Goal: Task Accomplishment & Management: Complete application form

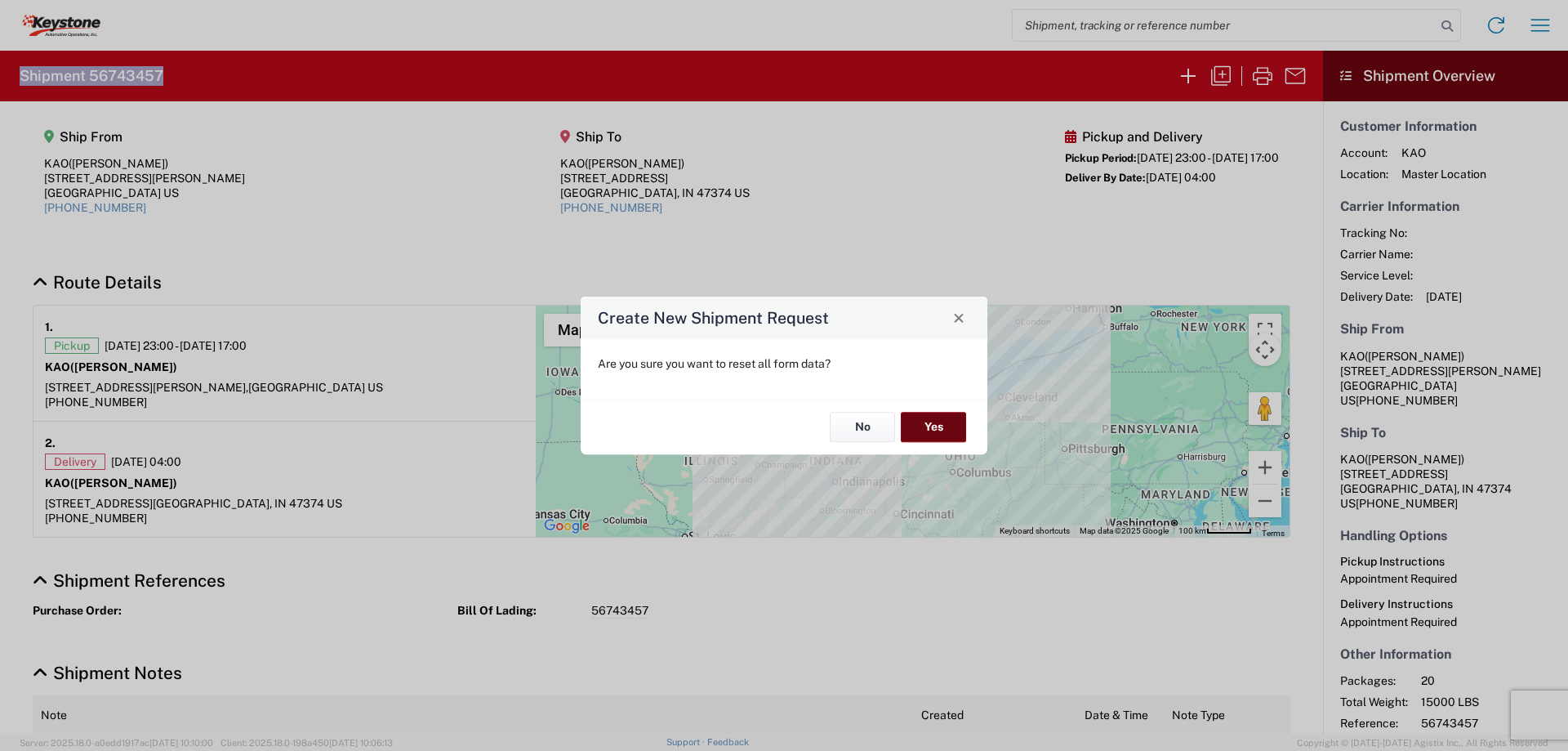
click at [933, 423] on button "Yes" at bounding box center [933, 427] width 65 height 31
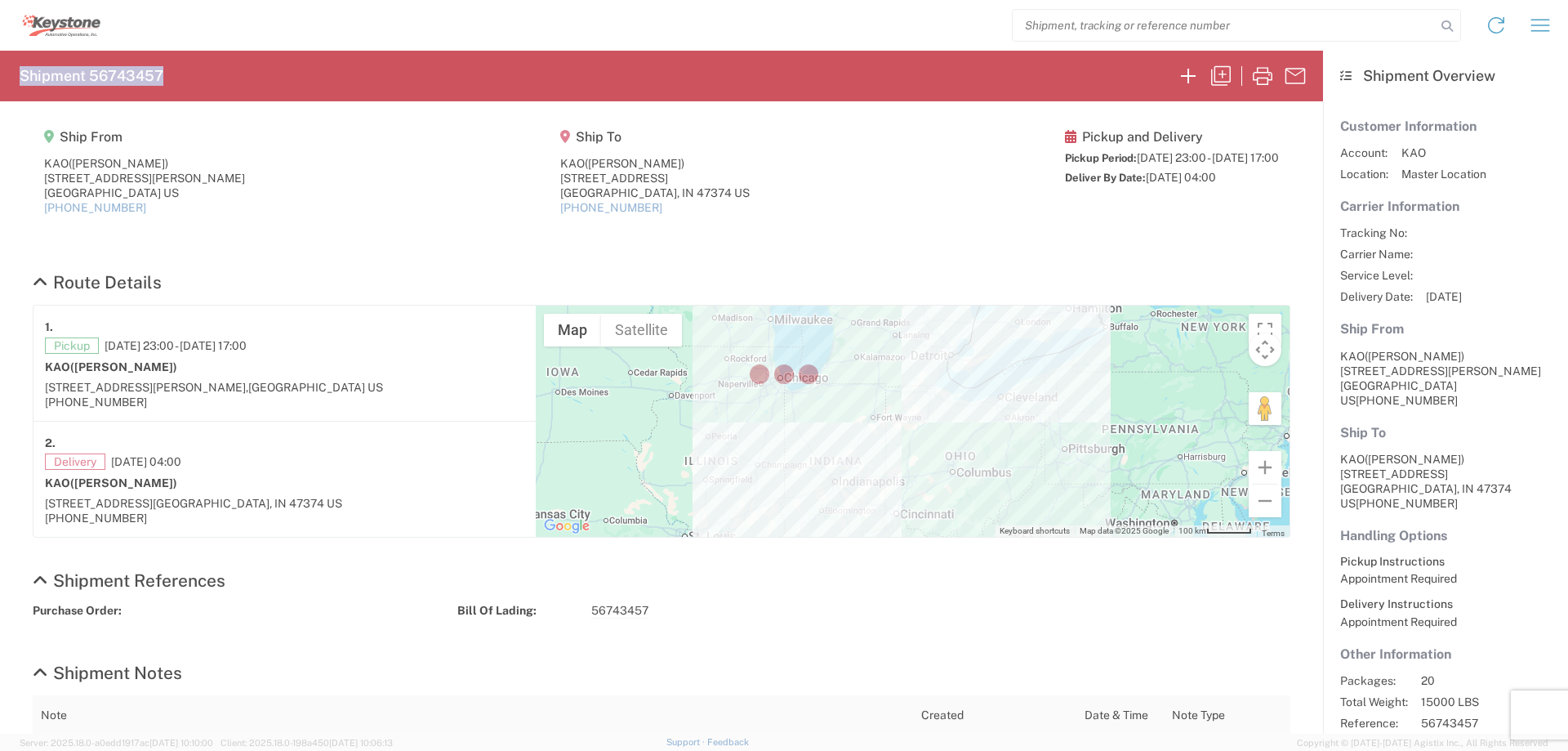
select select "FULL"
select select "US"
select select "LBS"
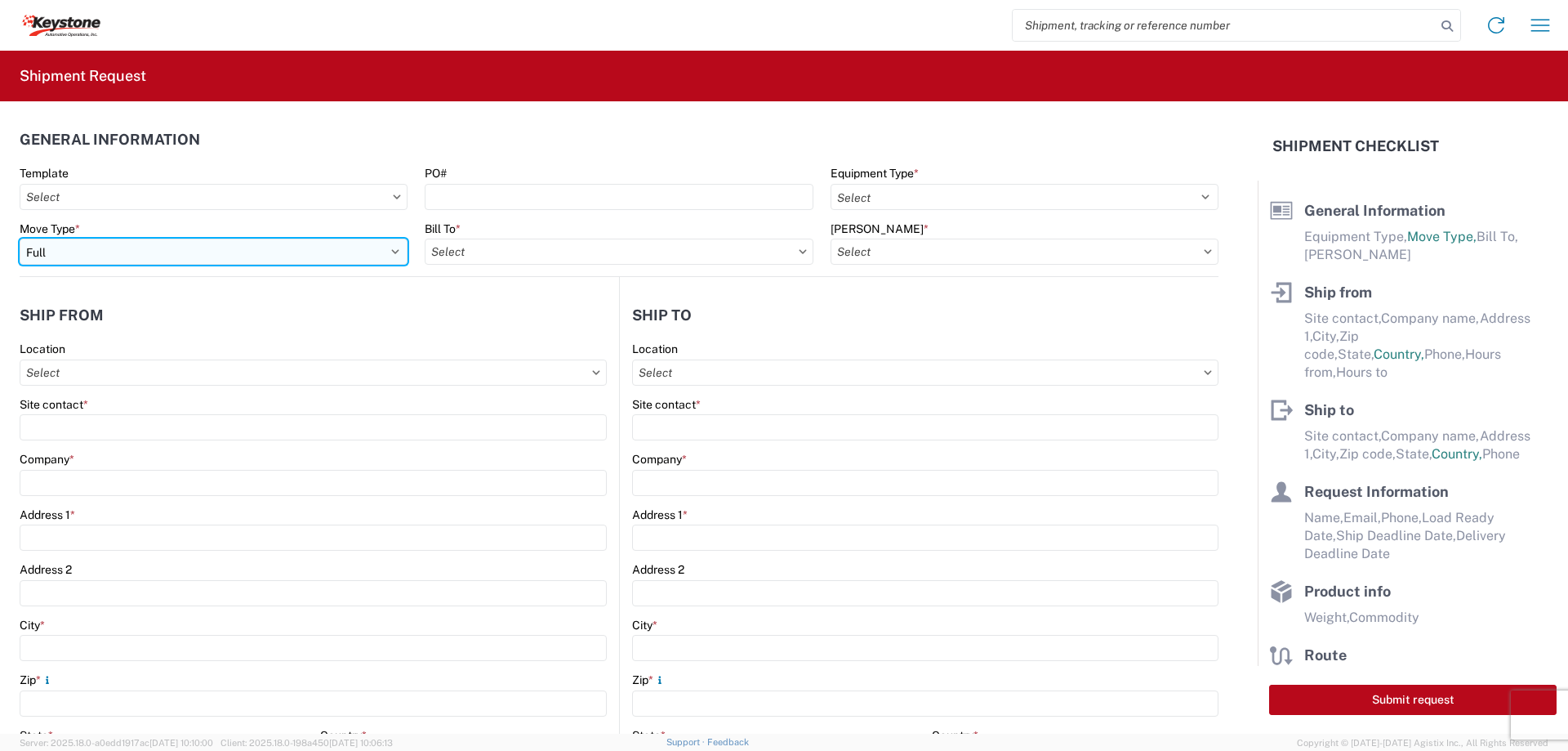
click at [155, 249] on select "Select Full Partial TL" at bounding box center [213, 252] width 388 height 26
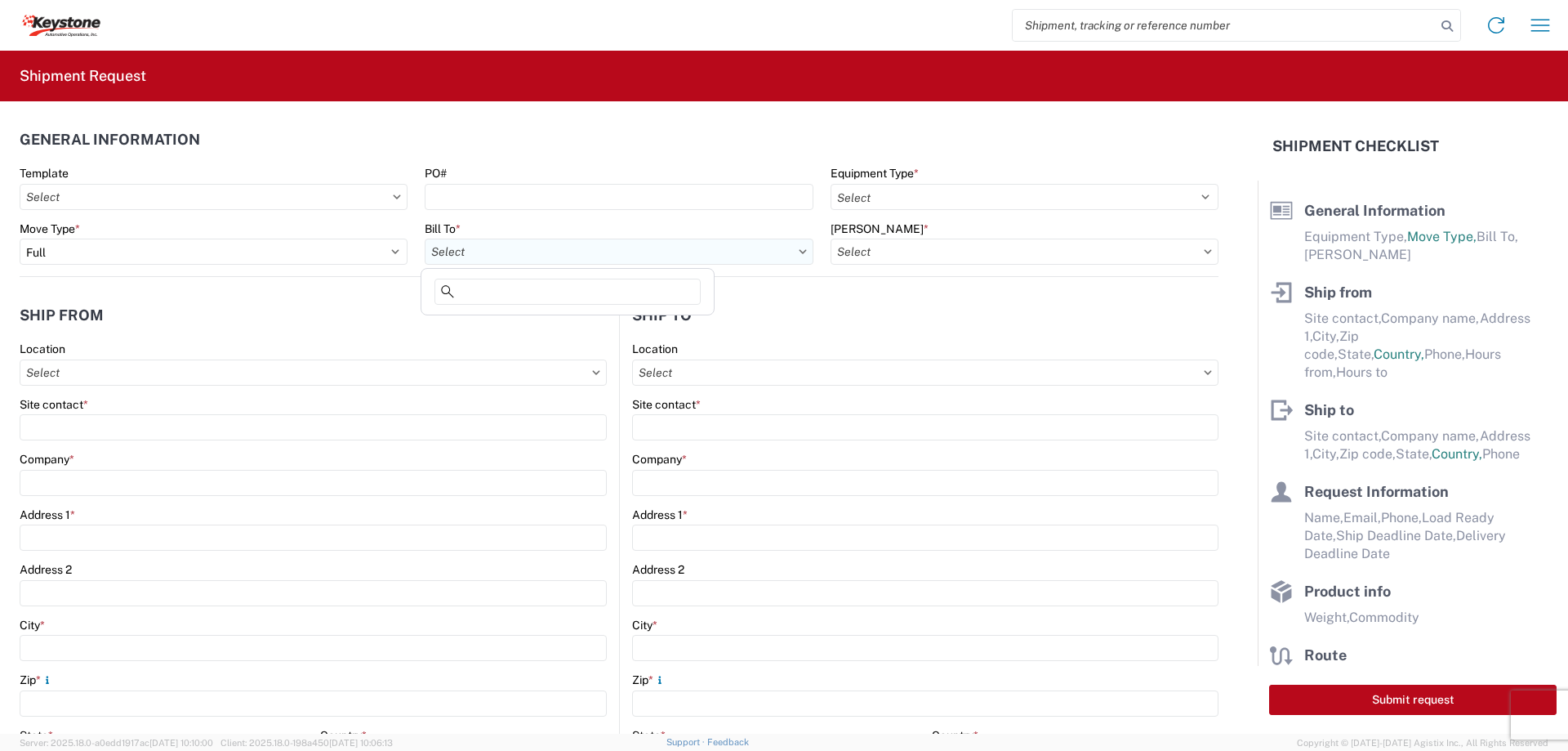
click at [534, 243] on input "Bill To *" at bounding box center [619, 252] width 388 height 26
type input "8607"
click at [495, 320] on div "8607 - [GEOGRAPHIC_DATA], [GEOGRAPHIC_DATA] – KAO Warehouse" at bounding box center [614, 324] width 379 height 26
type input "8607 - [GEOGRAPHIC_DATA], [GEOGRAPHIC_DATA] – KAO Warehouse"
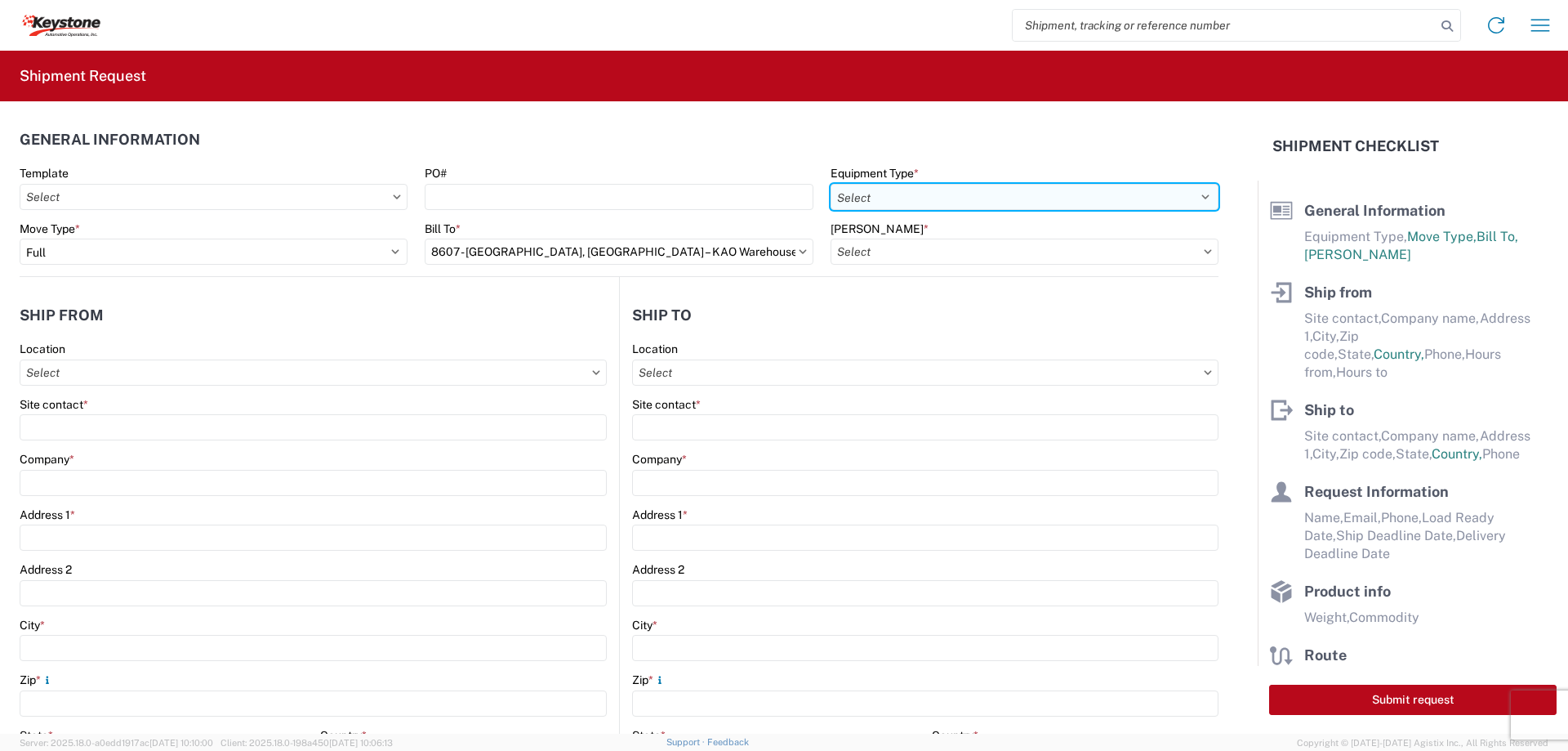
click at [861, 192] on select "Select 53’ Dry Van Flatbed Dropdeck (van) Lowboy (flatbed) Rail" at bounding box center [1024, 197] width 388 height 26
click at [830, 184] on select "Select 53’ Dry Van Flatbed Dropdeck (van) Lowboy (flatbed) Rail" at bounding box center [1024, 197] width 388 height 26
click at [877, 198] on select "Select 53’ Dry Van Flatbed Dropdeck (van) Lowboy (flatbed) Rail" at bounding box center [1024, 197] width 388 height 26
select select "STDV"
click at [830, 184] on select "Select 53’ Dry Van Flatbed Dropdeck (van) Lowboy (flatbed) Rail" at bounding box center [1024, 197] width 388 height 26
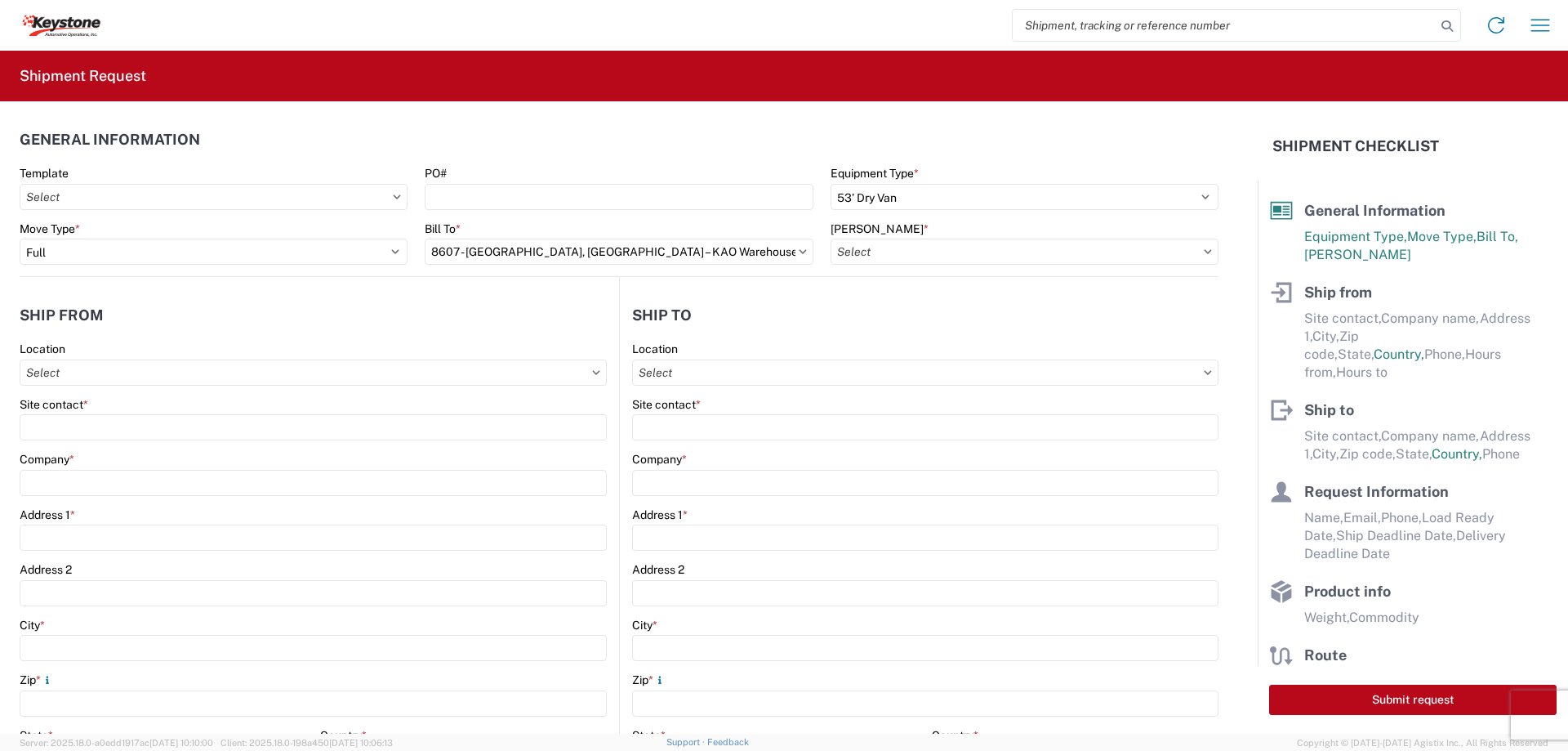
click at [875, 269] on agx-form-control-wrapper-v2 "[PERSON_NAME] *" at bounding box center [1023, 250] width 405 height 56
click at [875, 253] on input "[PERSON_NAME] *" at bounding box center [1024, 252] width 388 height 26
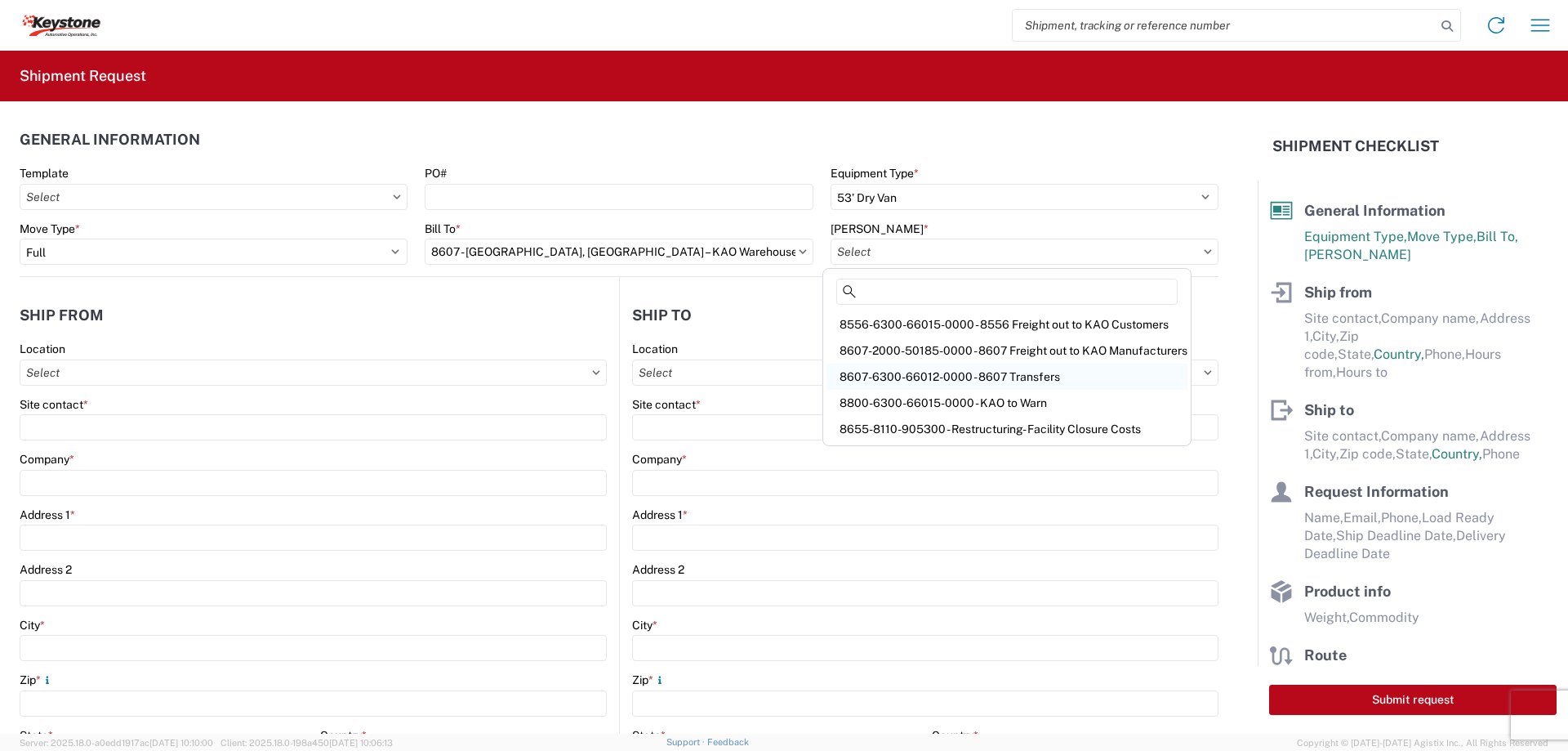
click at [889, 380] on div "8607-6300-66012-0000 - 8607 Transfers" at bounding box center [1007, 377] width 361 height 26
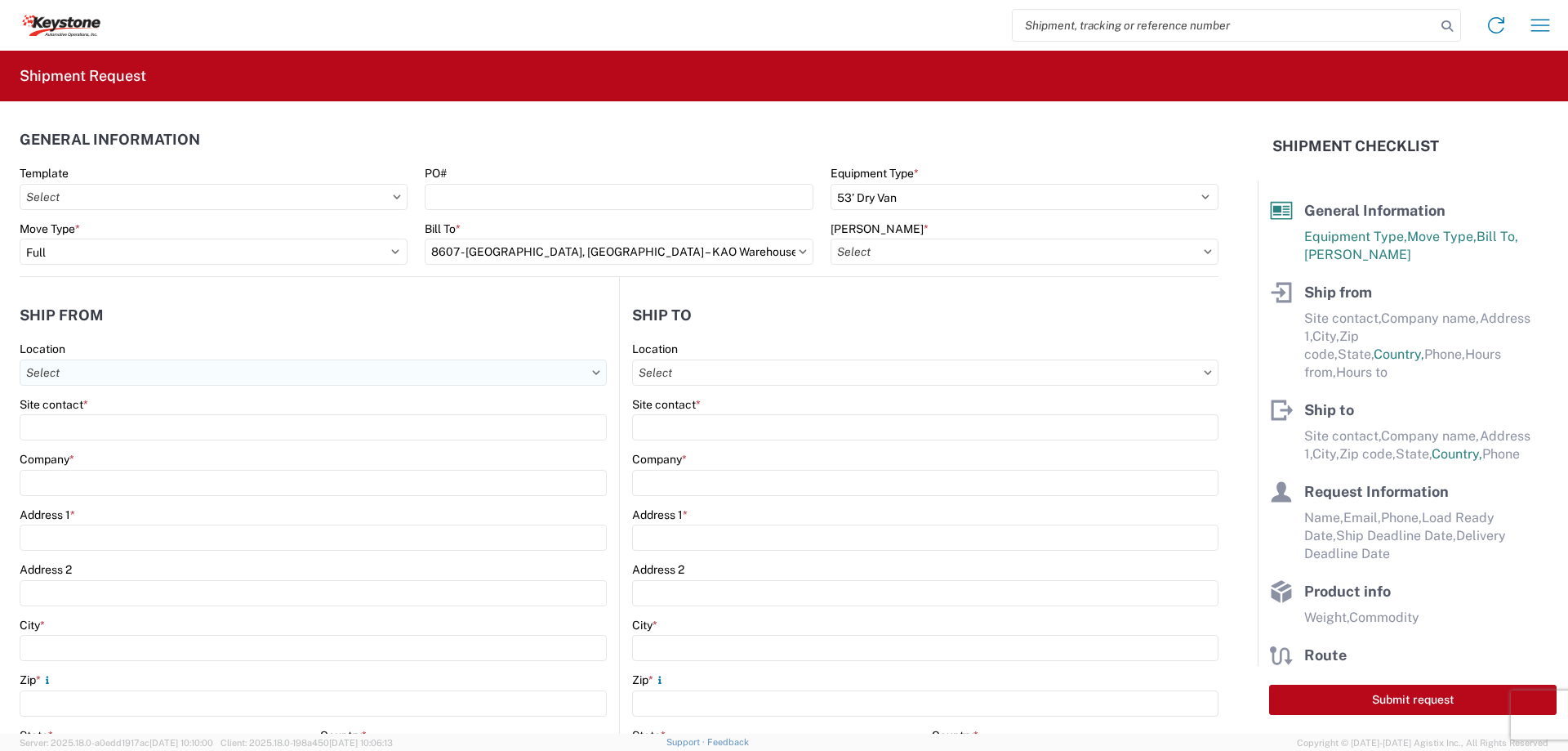
type input "8607-6300-66012-0000 - 8607 Transfers, 8607-6300-66012-0000 - 8607 Transfers"
click at [111, 369] on input "Location" at bounding box center [313, 372] width 587 height 26
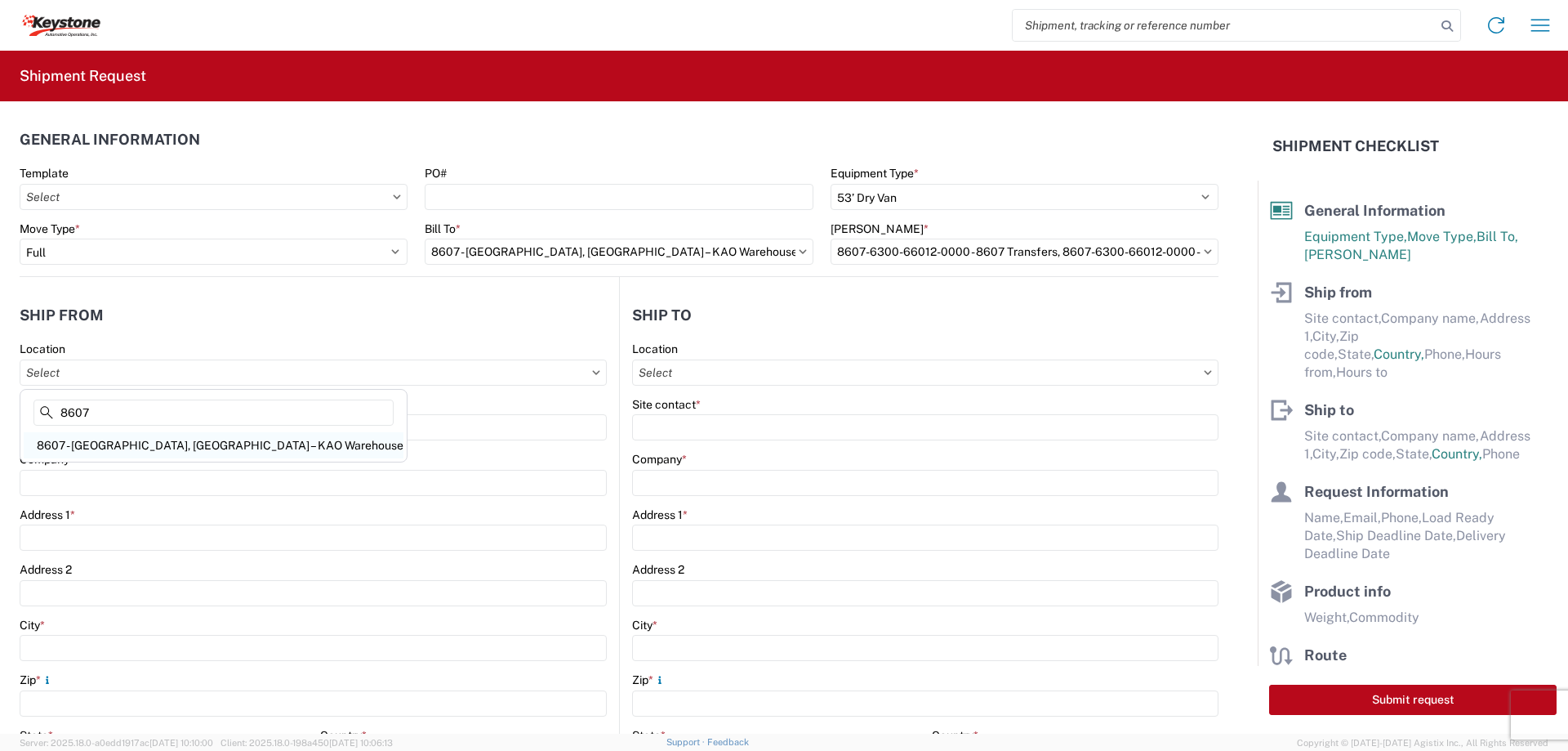
type input "8607"
click at [106, 437] on div "8607 - [GEOGRAPHIC_DATA], [GEOGRAPHIC_DATA] – KAO Warehouse" at bounding box center [213, 446] width 379 height 26
type input "8607 - [GEOGRAPHIC_DATA], [GEOGRAPHIC_DATA] – KAO Warehouse"
type input "KAO"
type input "[STREET_ADDRESS][PERSON_NAME]"
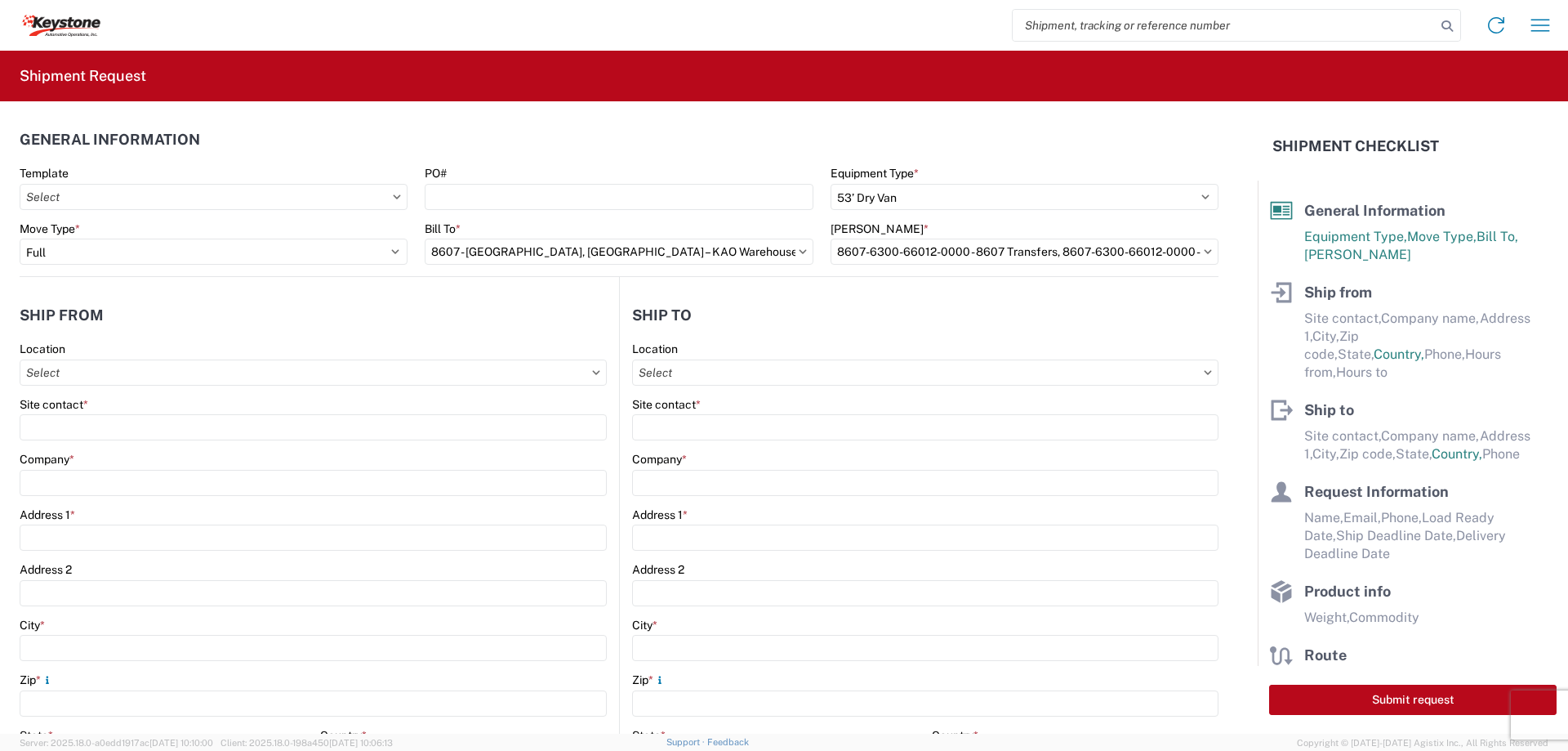
type input "[GEOGRAPHIC_DATA]"
type input "48193"
select select "MI"
type input "07:00"
type input "17:00"
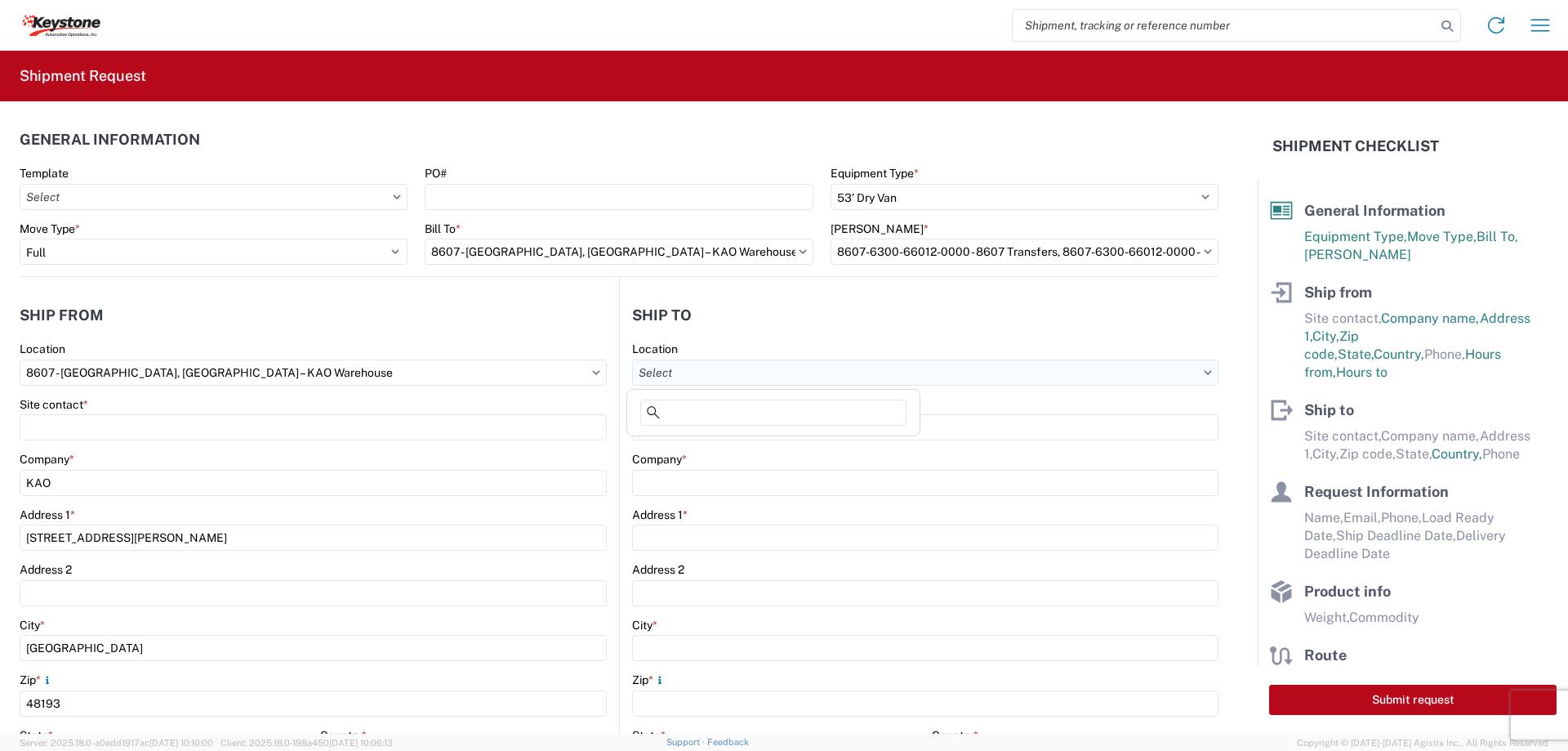
click at [668, 374] on input "Location" at bounding box center [925, 372] width 586 height 26
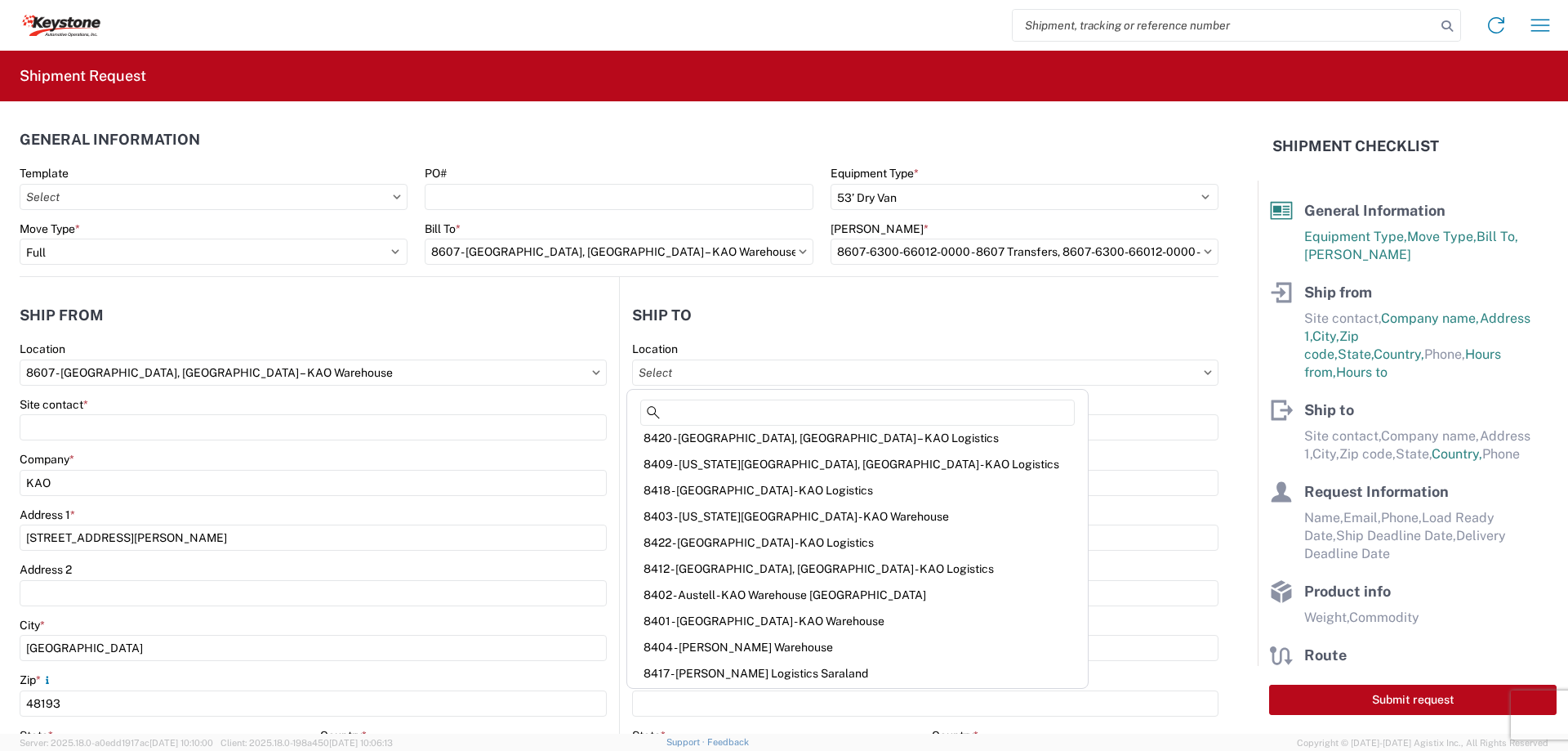
scroll to position [245, 0]
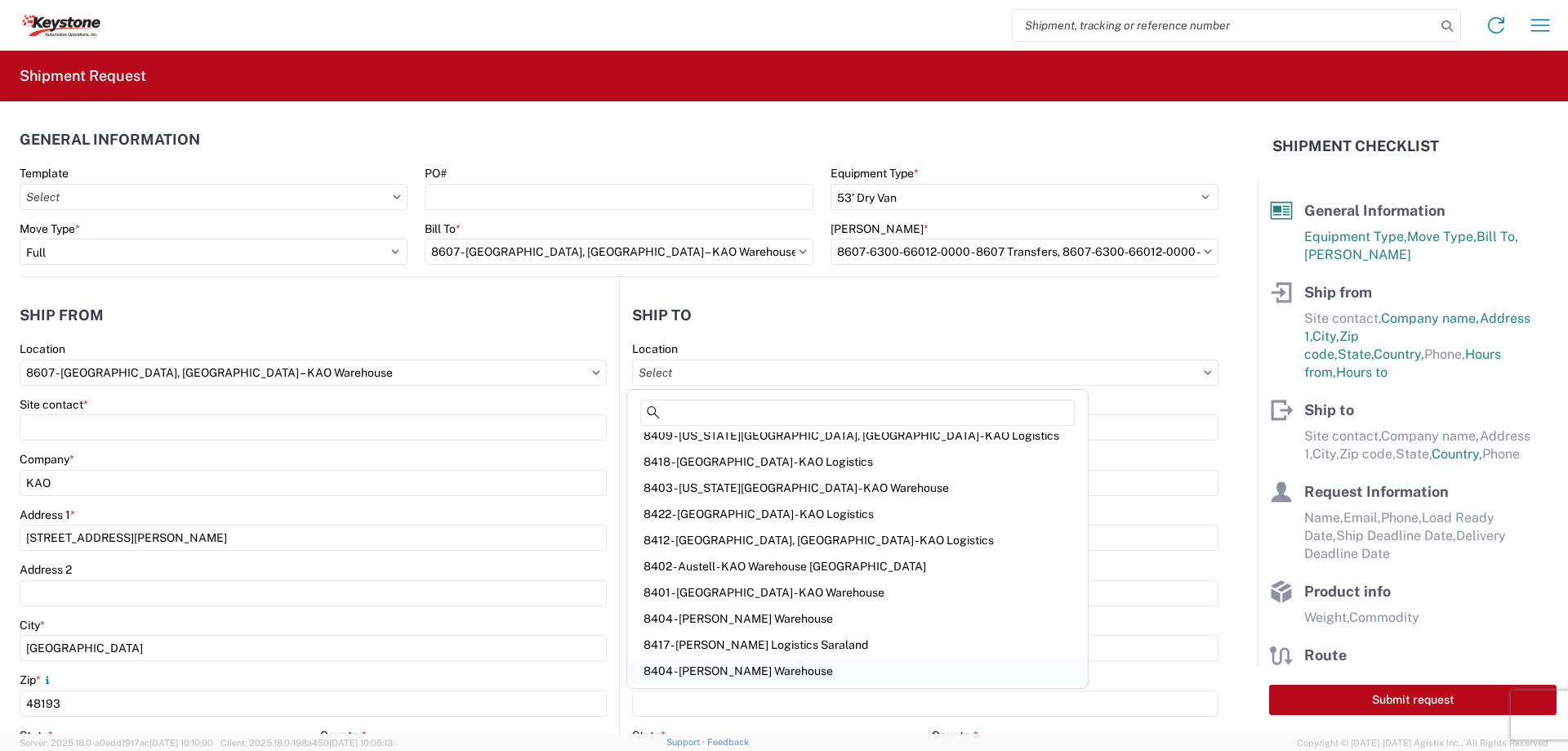
click at [745, 663] on div "8404 - [PERSON_NAME] Warehouse" at bounding box center [856, 671] width 454 height 26
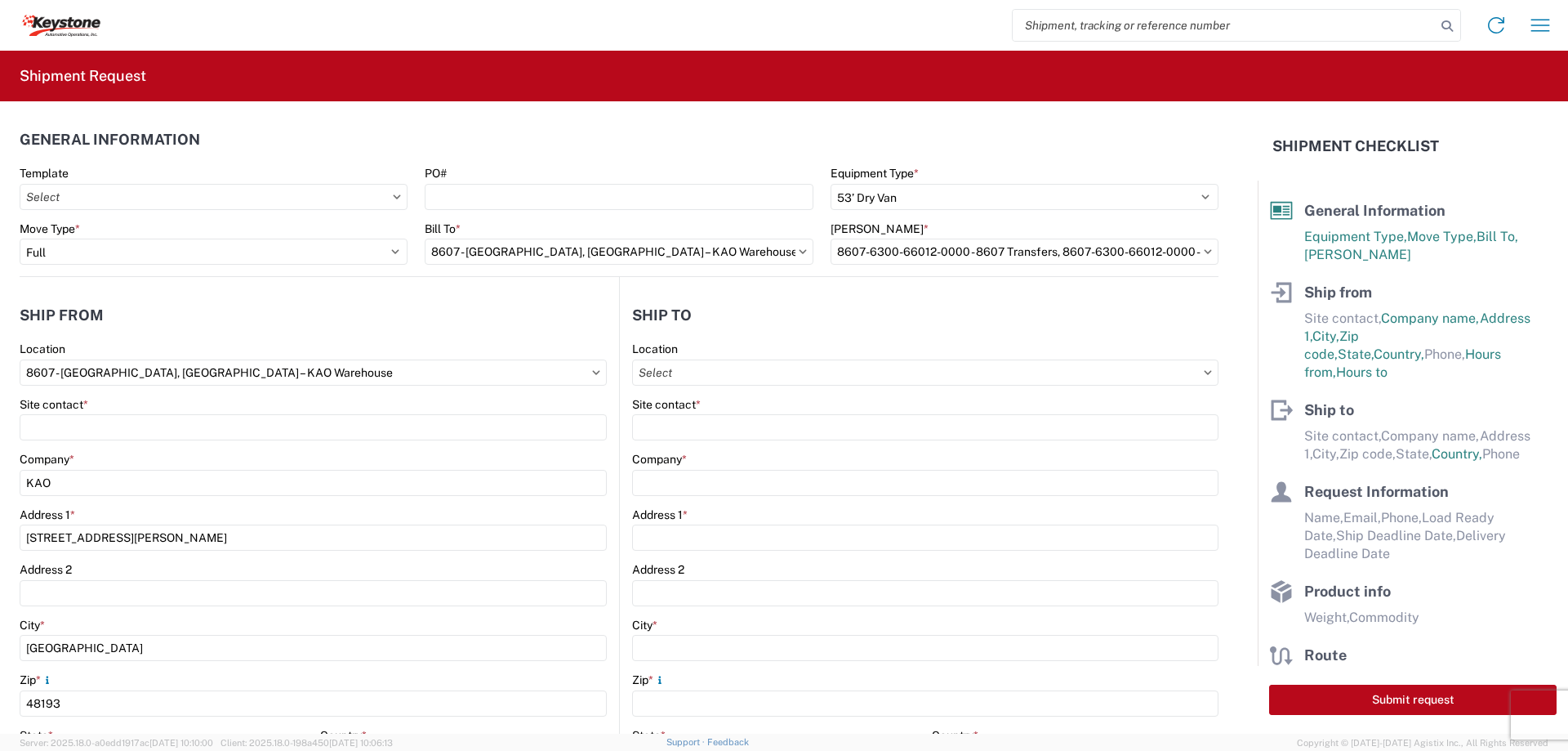
type input "8404 - [PERSON_NAME] Warehouse"
type input "KAO"
type input "[STREET_ADDRESS]"
type input "Suite 100"
type input "[PERSON_NAME]"
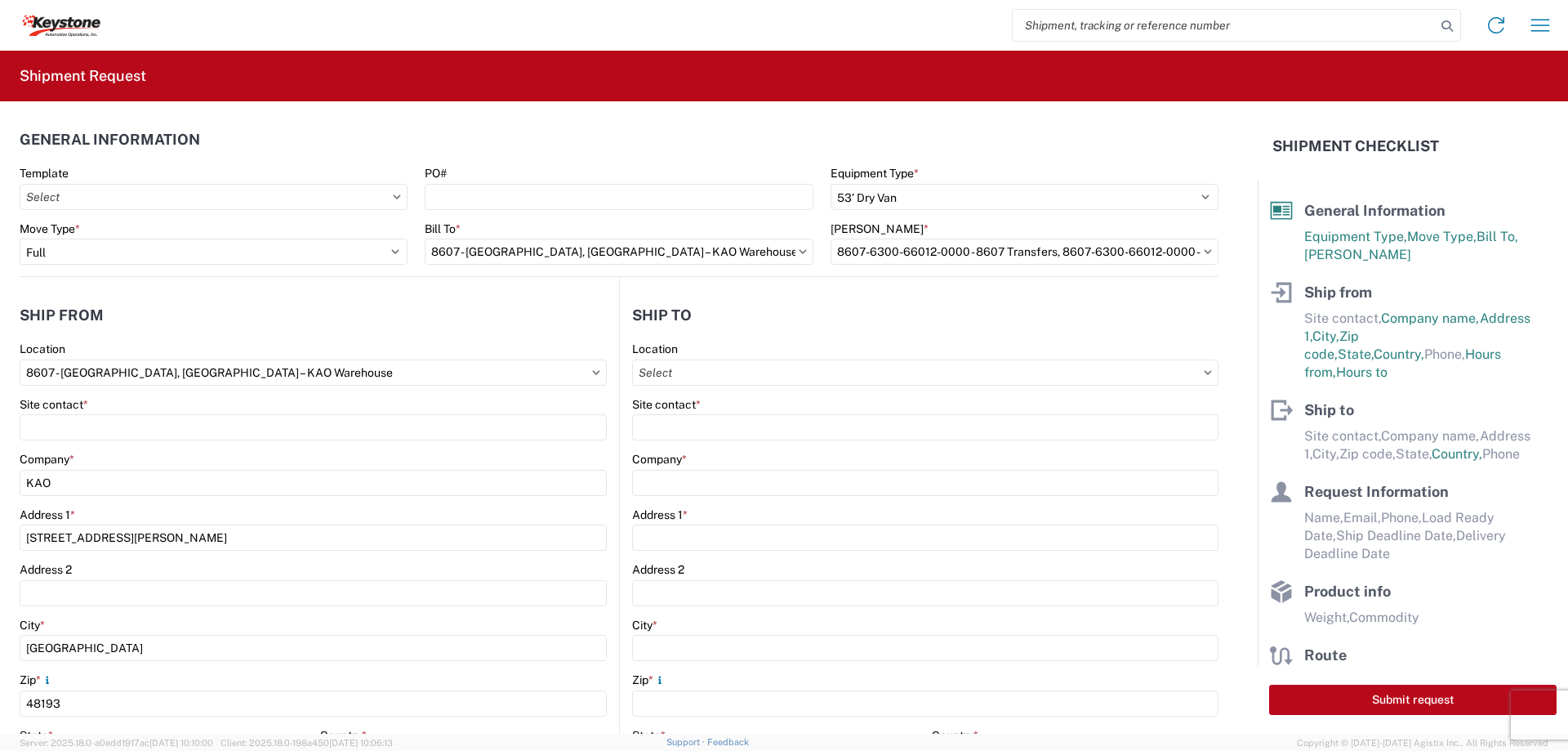
type input "75038"
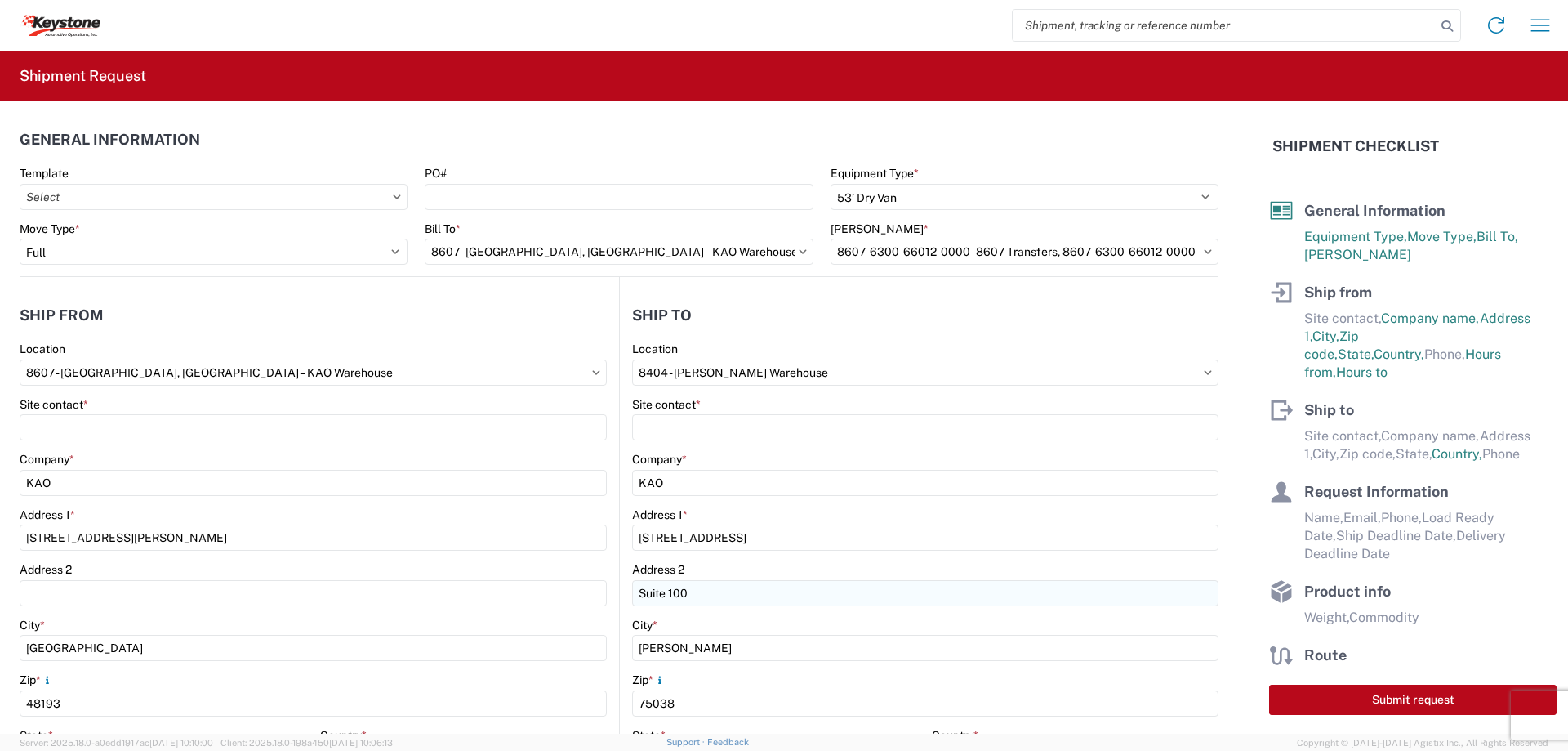
select select "US"
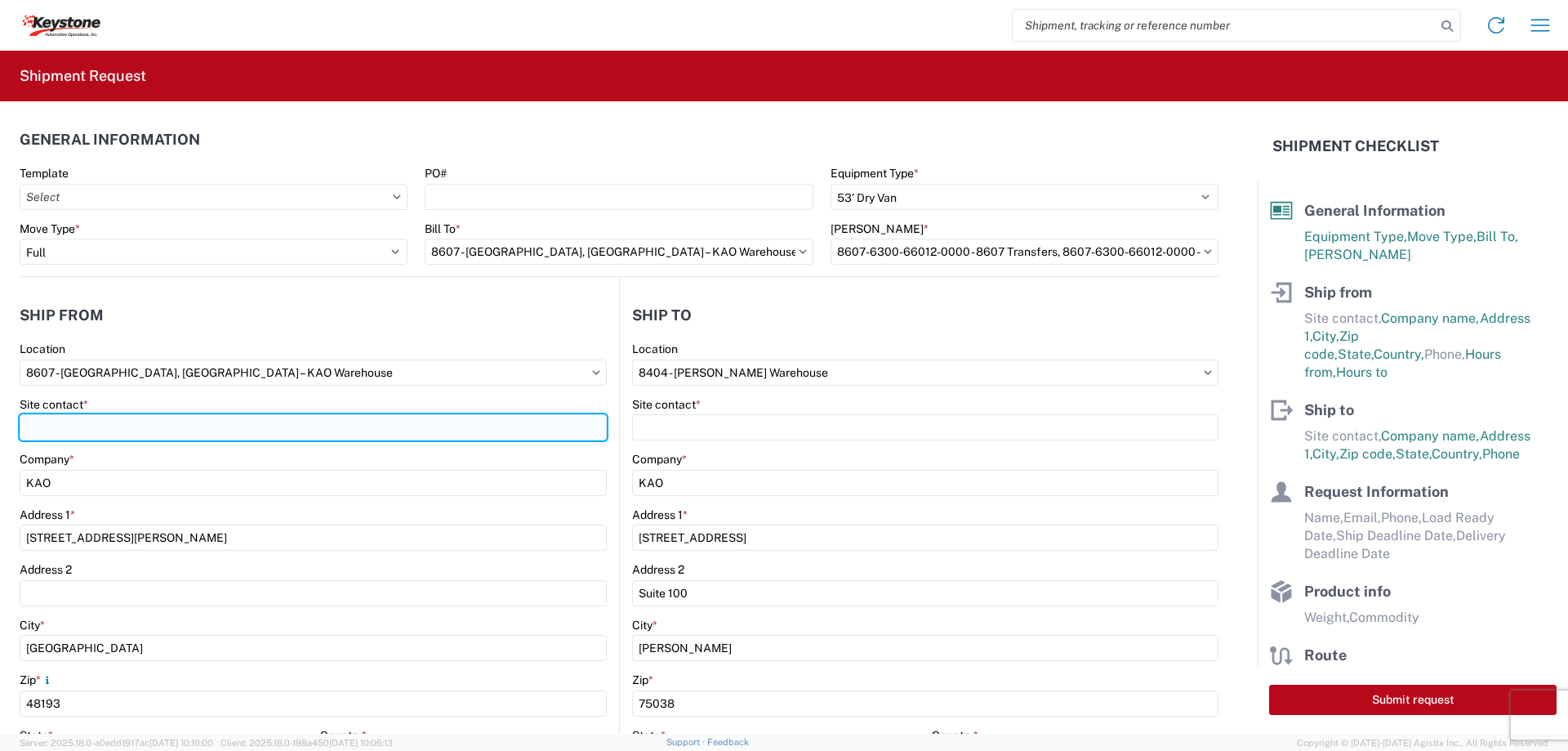
click at [69, 426] on input "Site contact *" at bounding box center [313, 427] width 587 height 26
type input "[PERSON_NAME]"
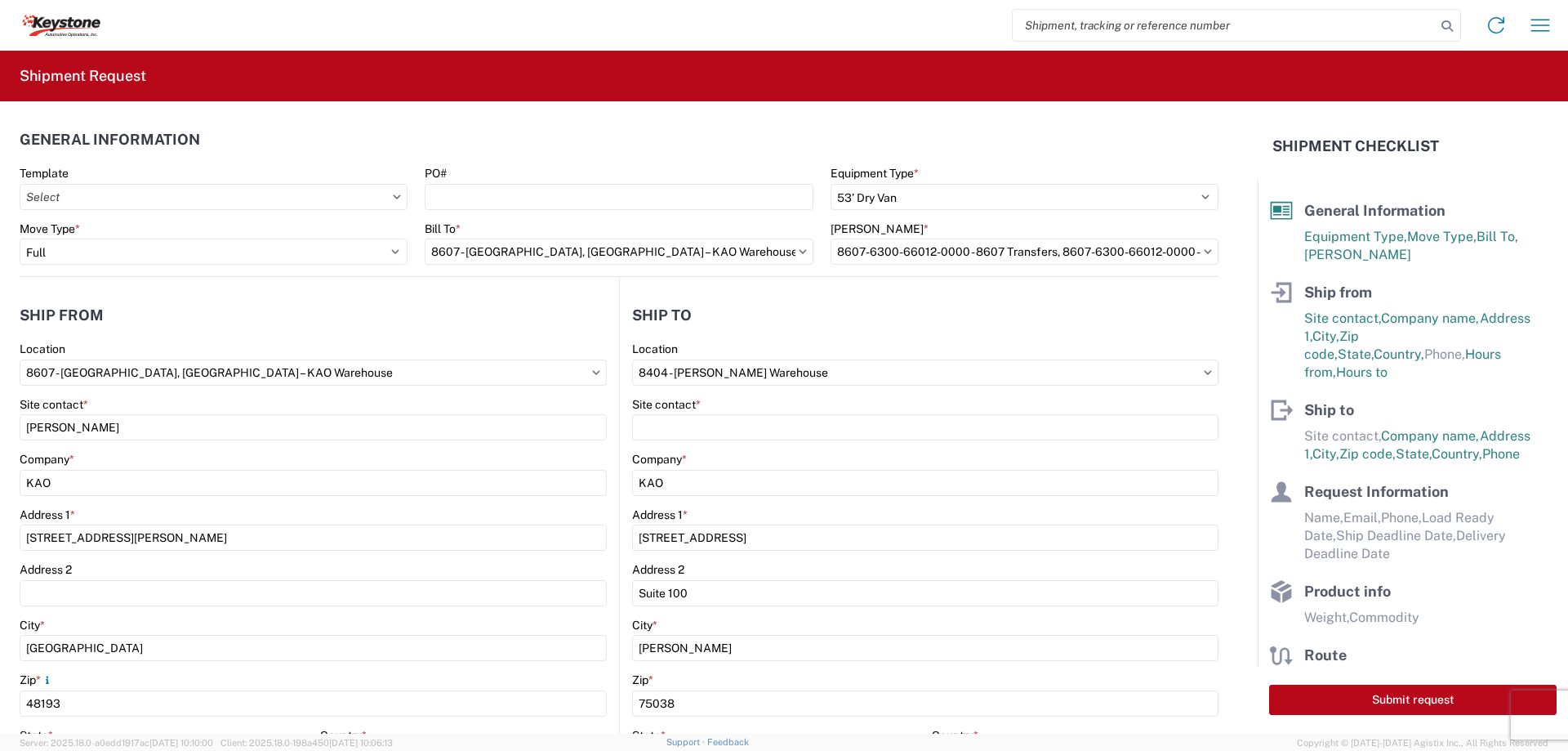
click at [632, 410] on label "Site contact *" at bounding box center [666, 405] width 69 height 15
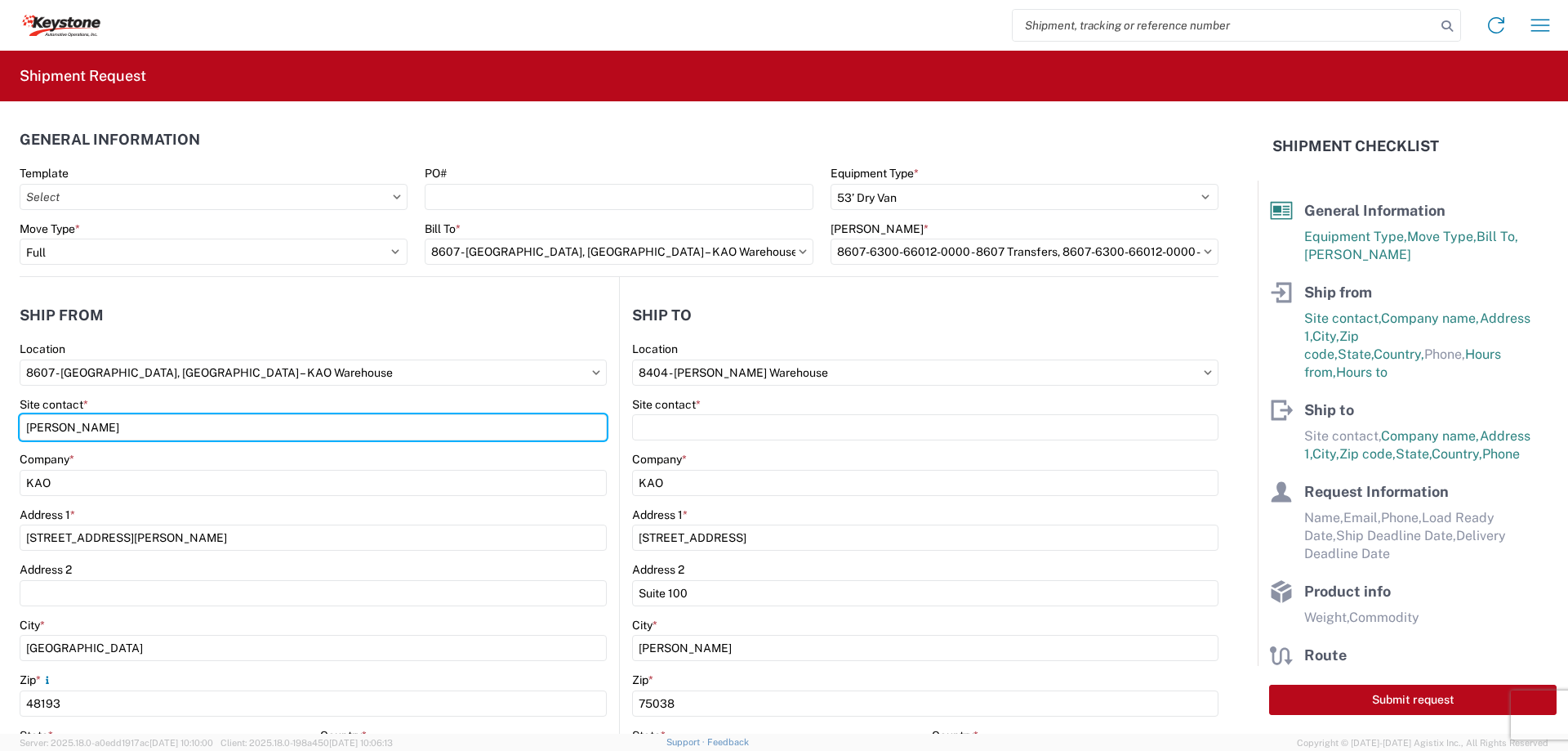
click at [607, 414] on input "[PERSON_NAME]" at bounding box center [313, 427] width 587 height 26
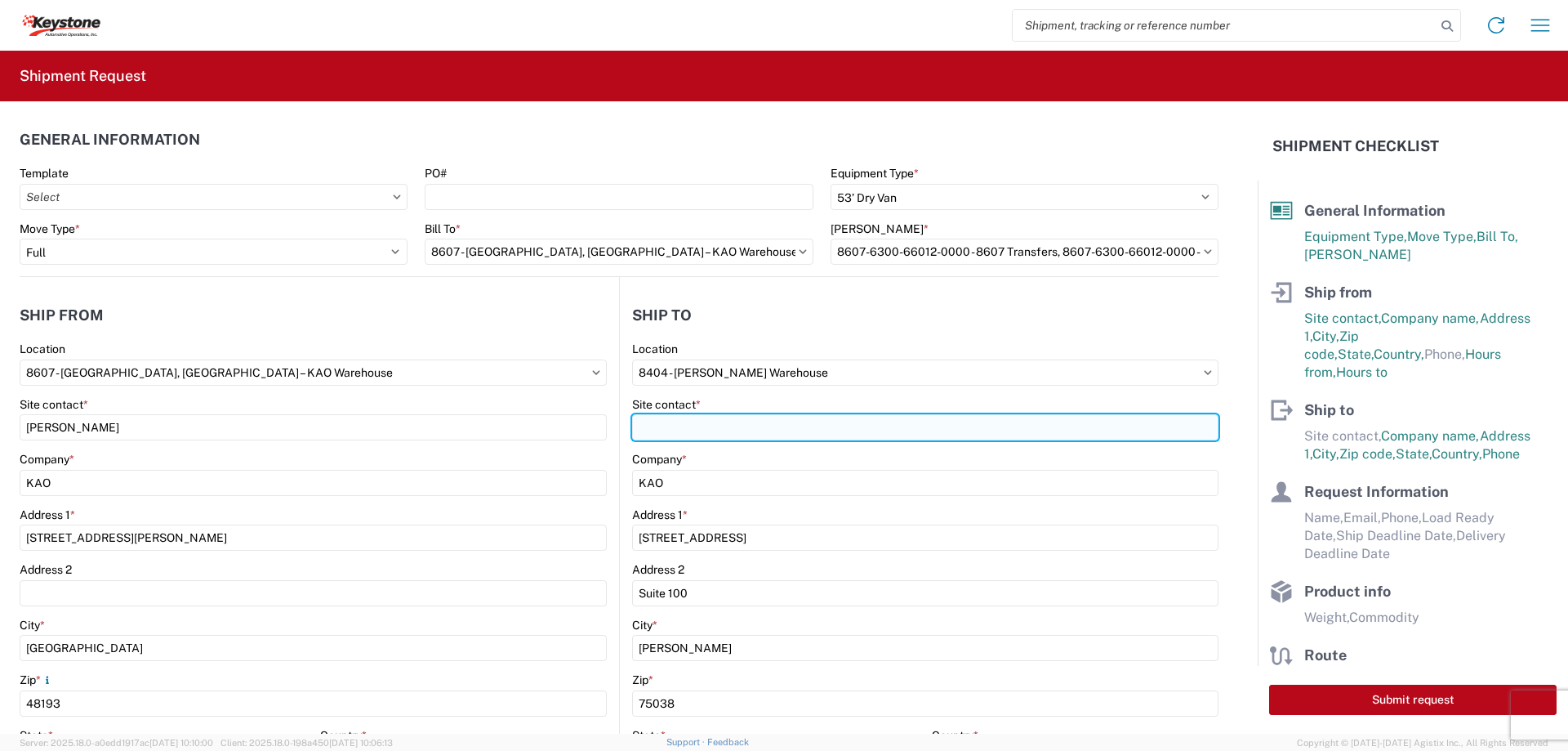
click at [644, 427] on input "Site contact *" at bounding box center [925, 427] width 586 height 26
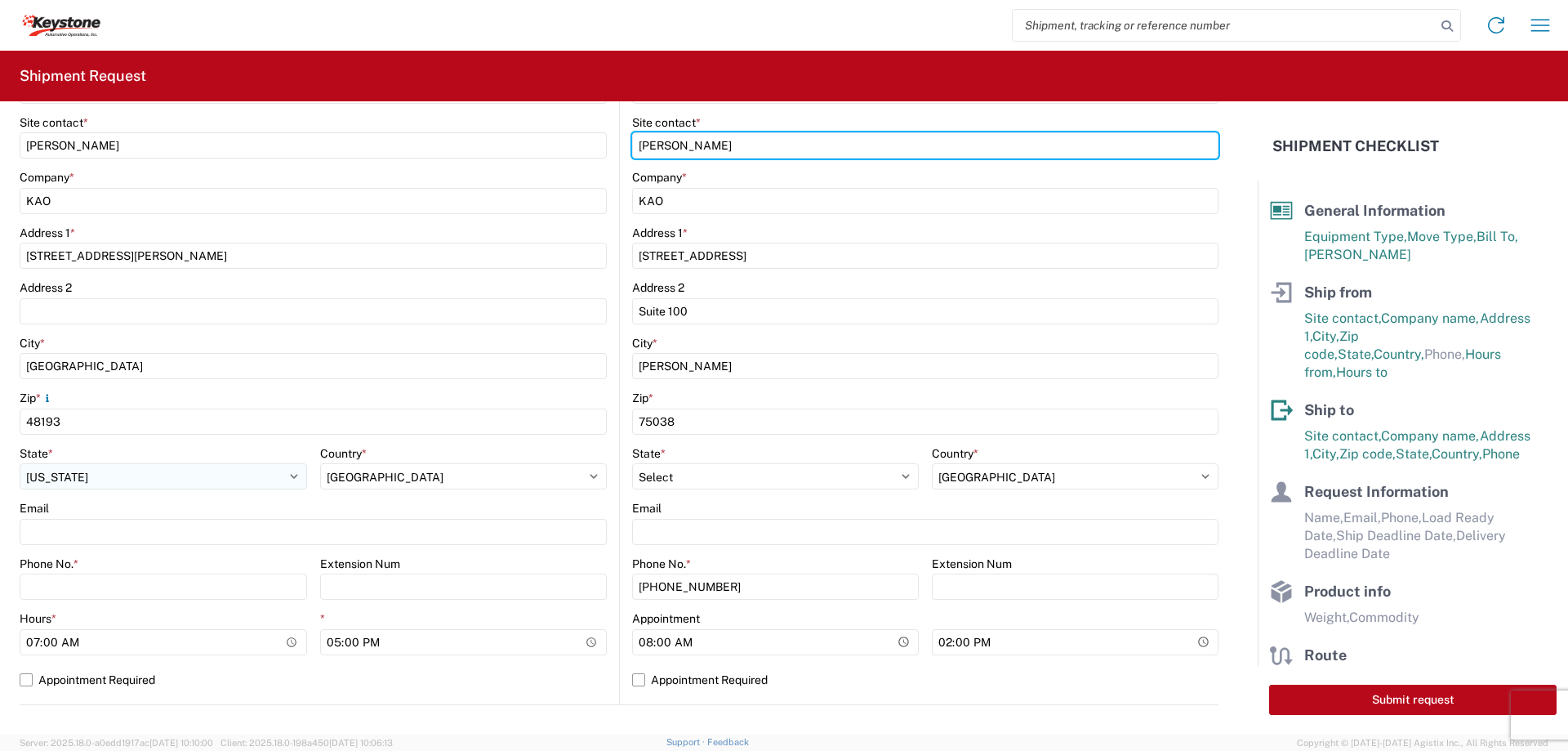
scroll to position [327, 0]
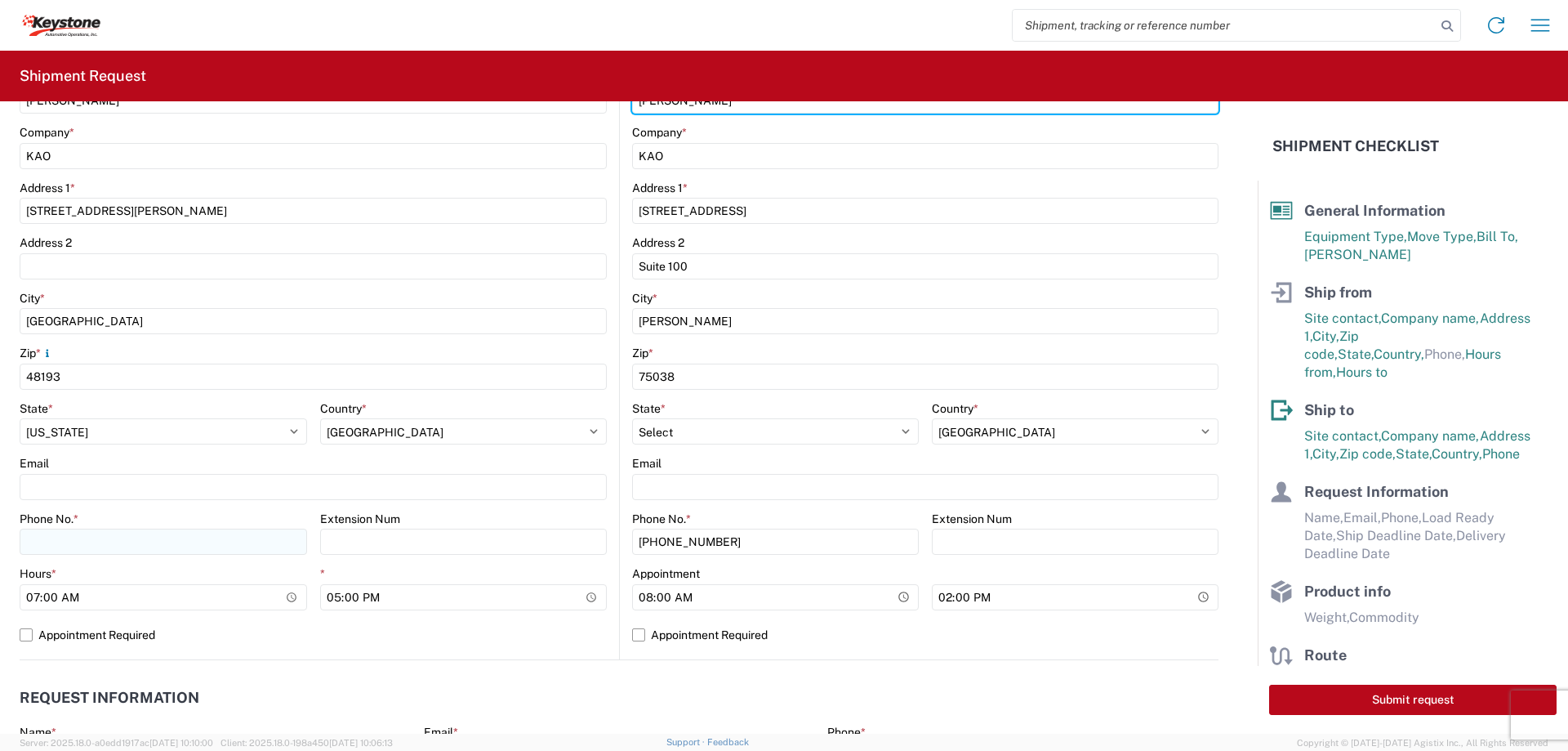
type input "[PERSON_NAME]"
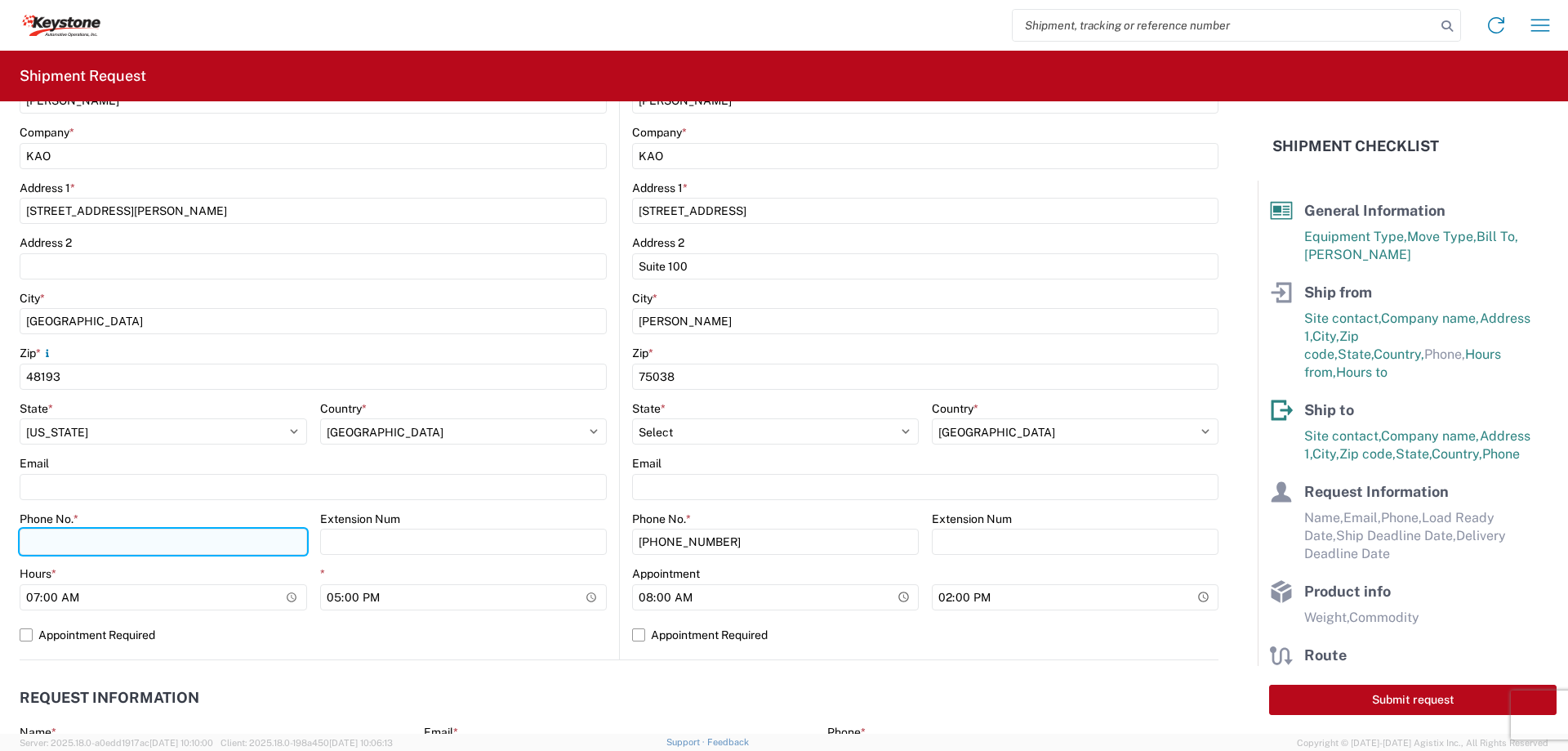
click at [56, 540] on input "Phone No. *" at bounding box center [163, 541] width 288 height 26
type input "[PHONE_NUMBER]"
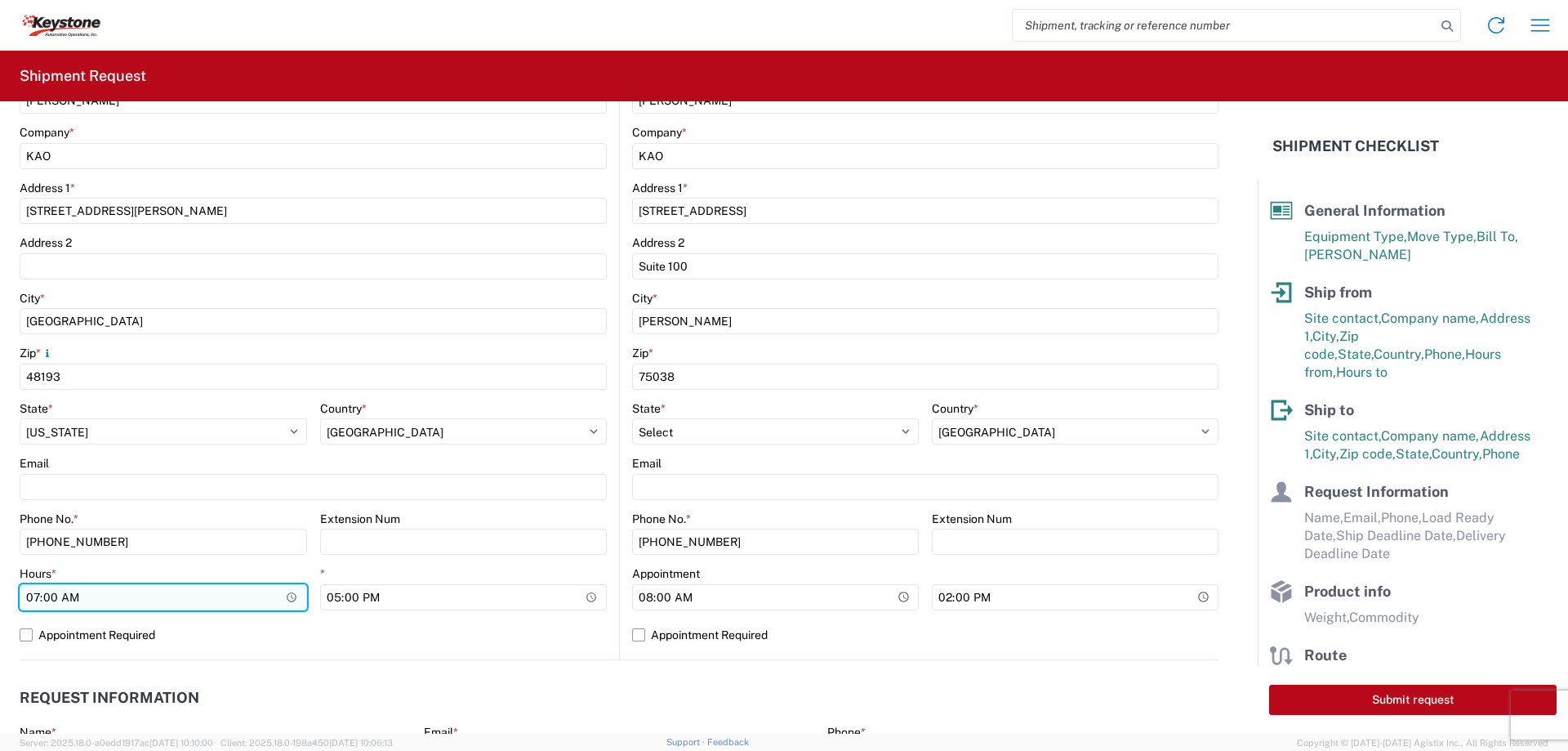
click at [35, 596] on input "07:00" at bounding box center [163, 597] width 288 height 26
type input "15:00"
click at [37, 638] on label "Appointment Required" at bounding box center [313, 635] width 587 height 26
click at [0, 0] on input "Appointment Required" at bounding box center [0, 0] width 0 height 0
select select "US"
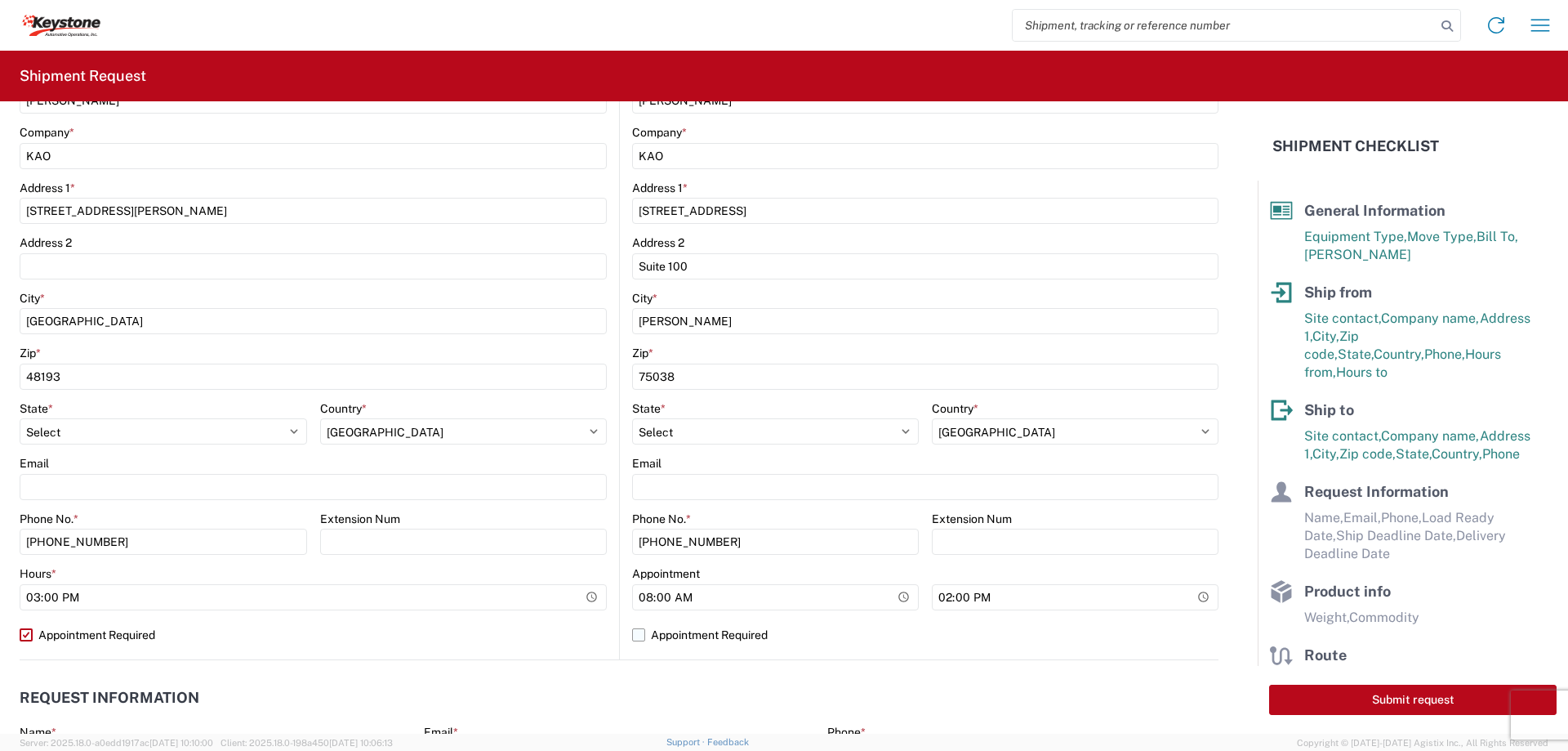
click at [637, 638] on label "Appointment Required" at bounding box center [925, 635] width 586 height 26
click at [0, 0] on input "Appointment Required" at bounding box center [0, 0] width 0 height 0
select select "US"
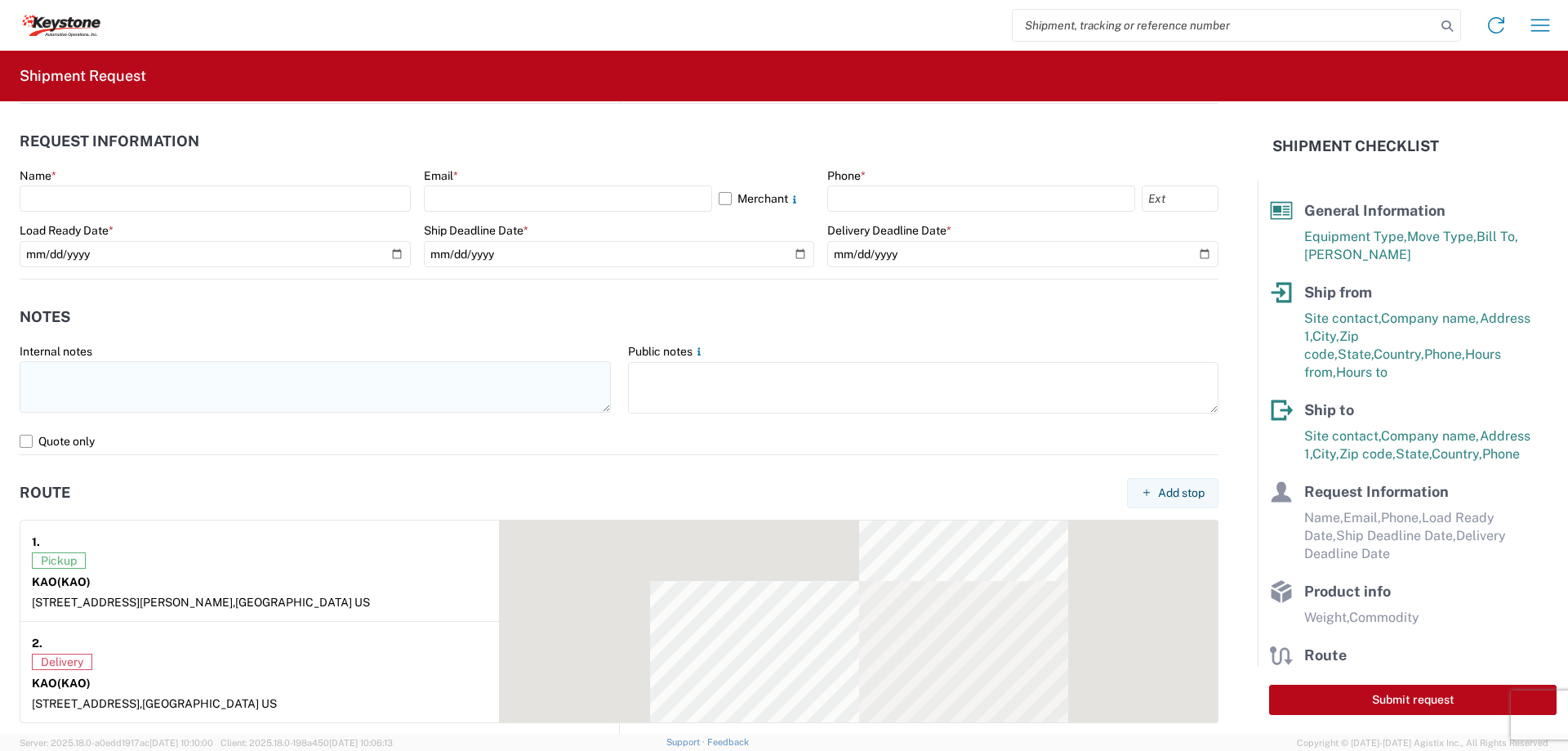
scroll to position [899, 0]
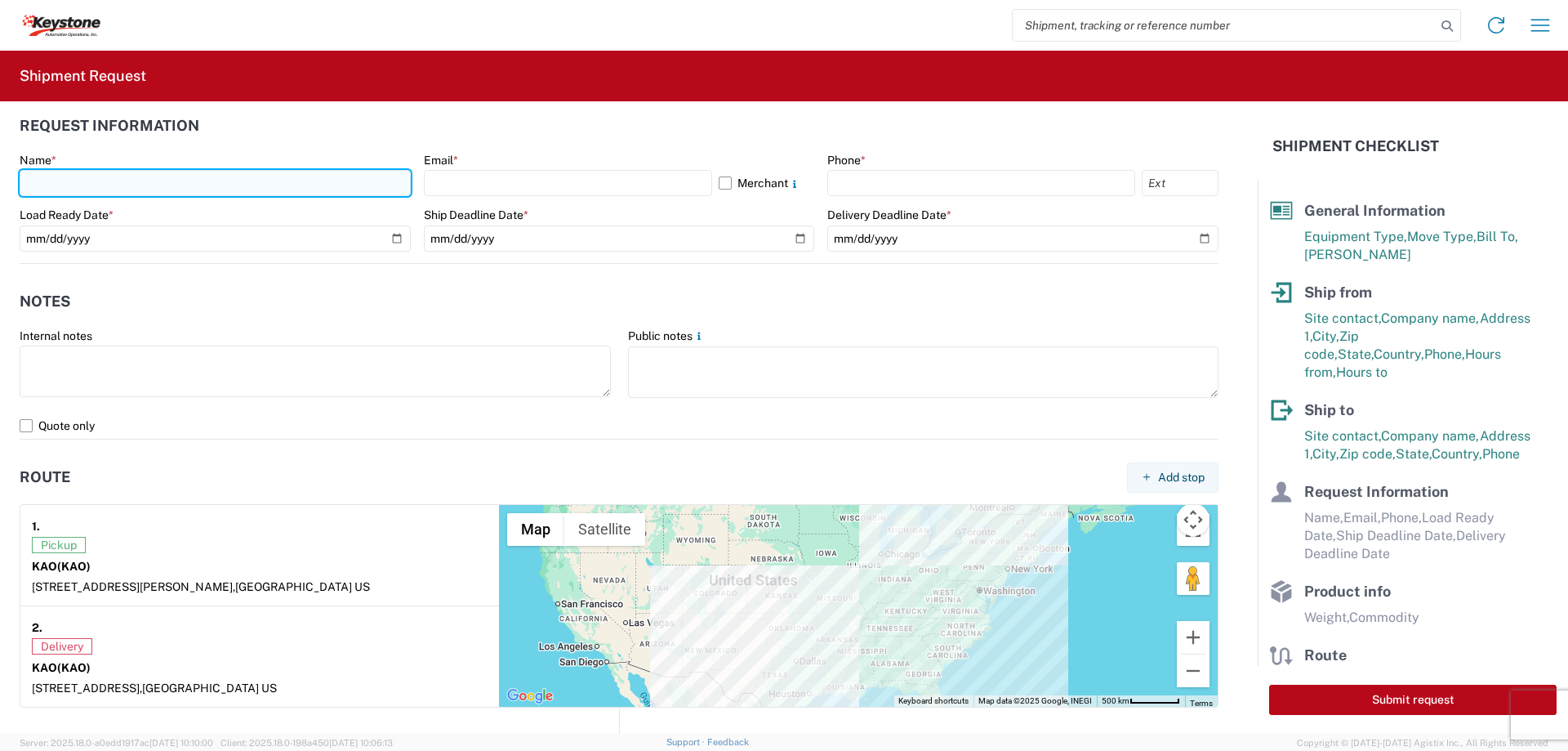
click at [84, 181] on input "text" at bounding box center [215, 183] width 392 height 26
type input "[PERSON_NAME]"
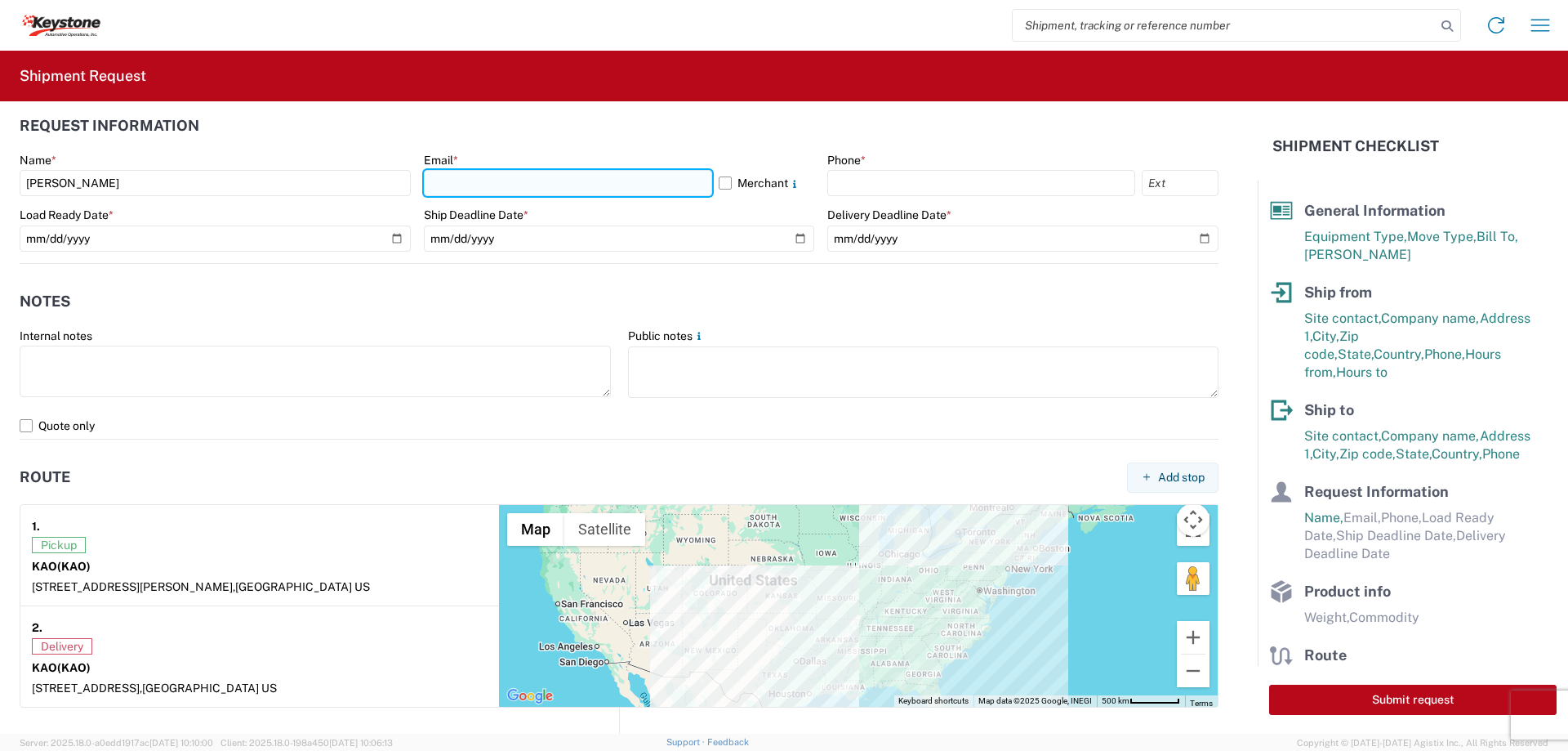
click at [478, 186] on input "text" at bounding box center [568, 183] width 289 height 26
type input "[EMAIL_ADDRESS][DOMAIN_NAME]"
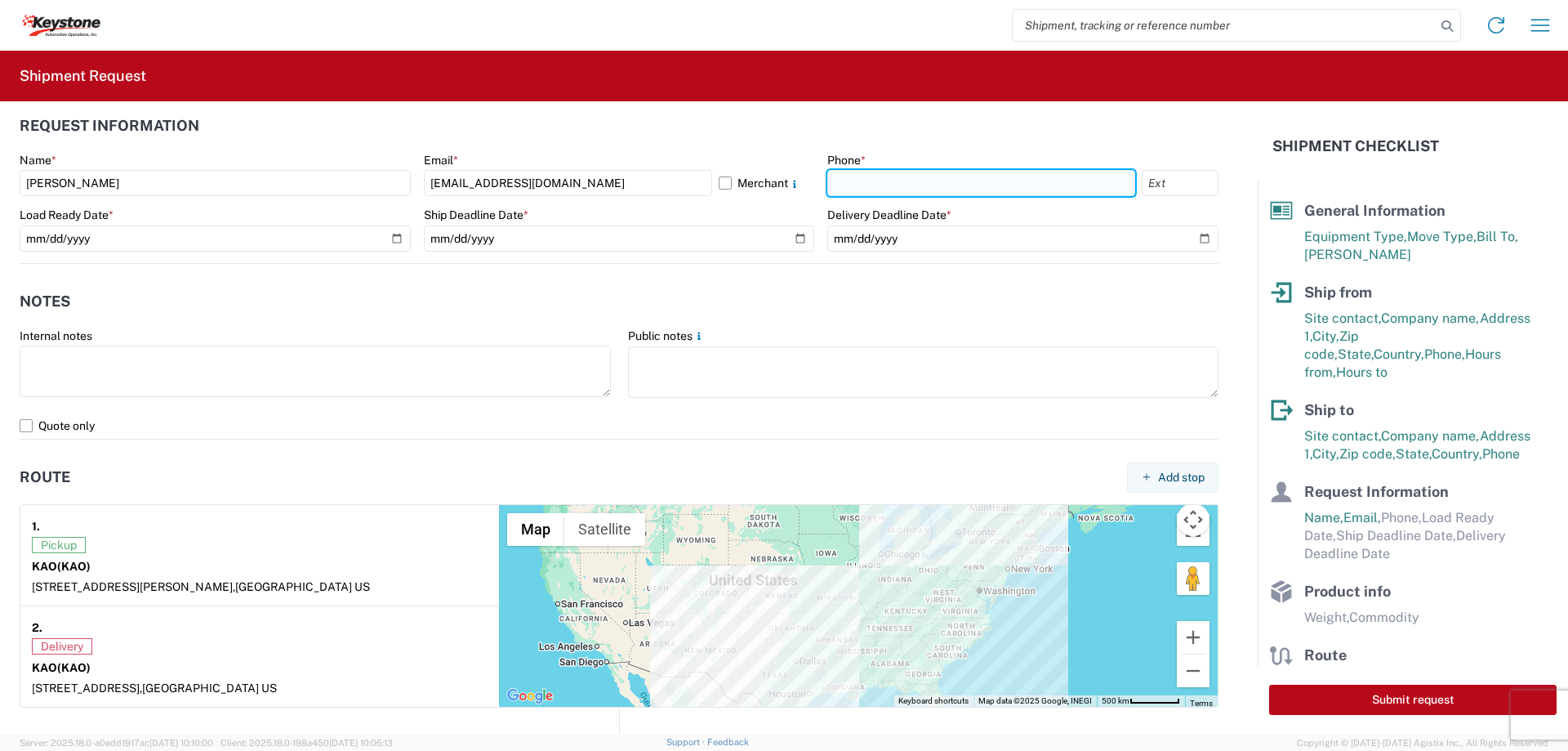
click at [834, 175] on input "text" at bounding box center [982, 183] width 308 height 26
type input "[PHONE_NUMBER]"
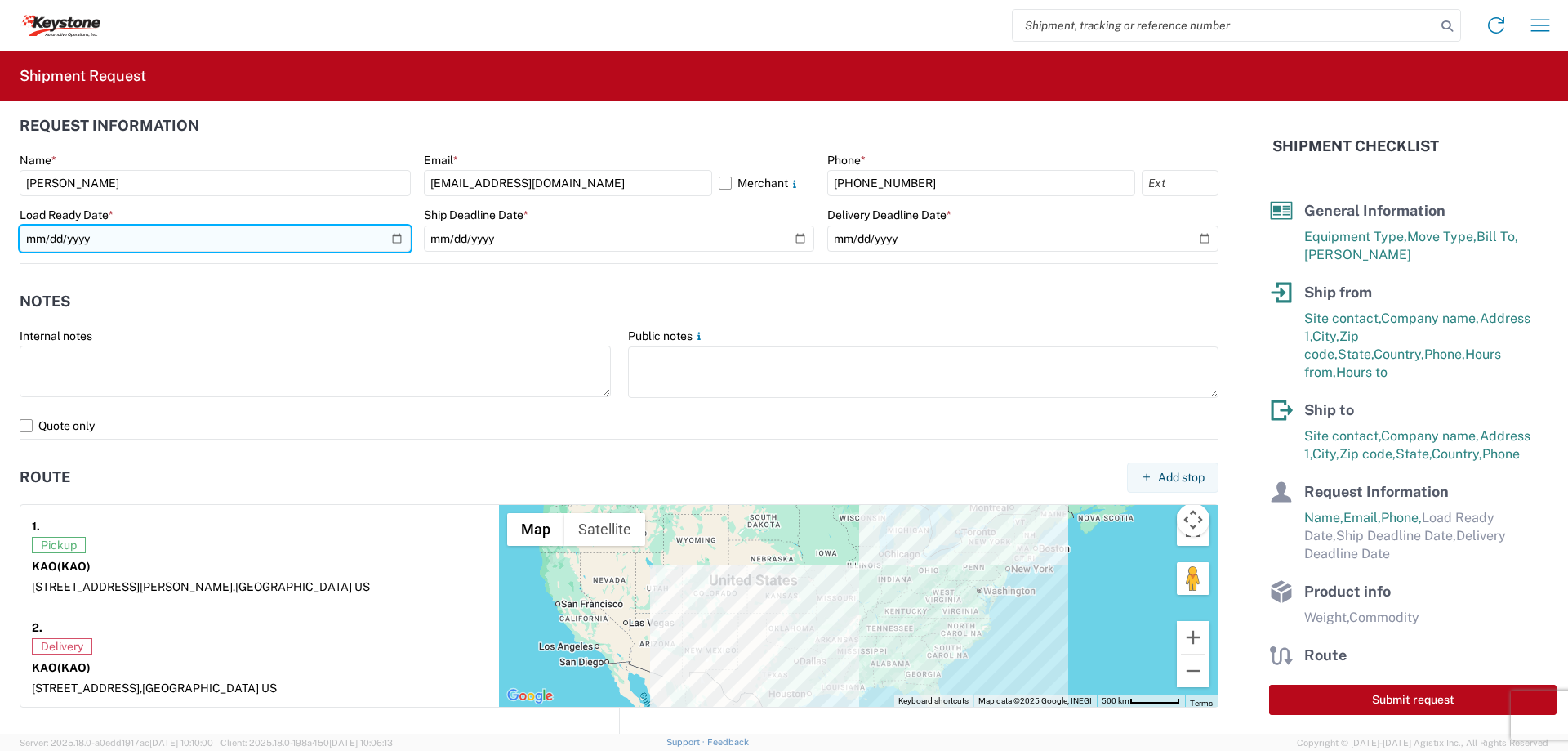
click at [386, 240] on input "date" at bounding box center [215, 239] width 392 height 26
type input "[DATE]"
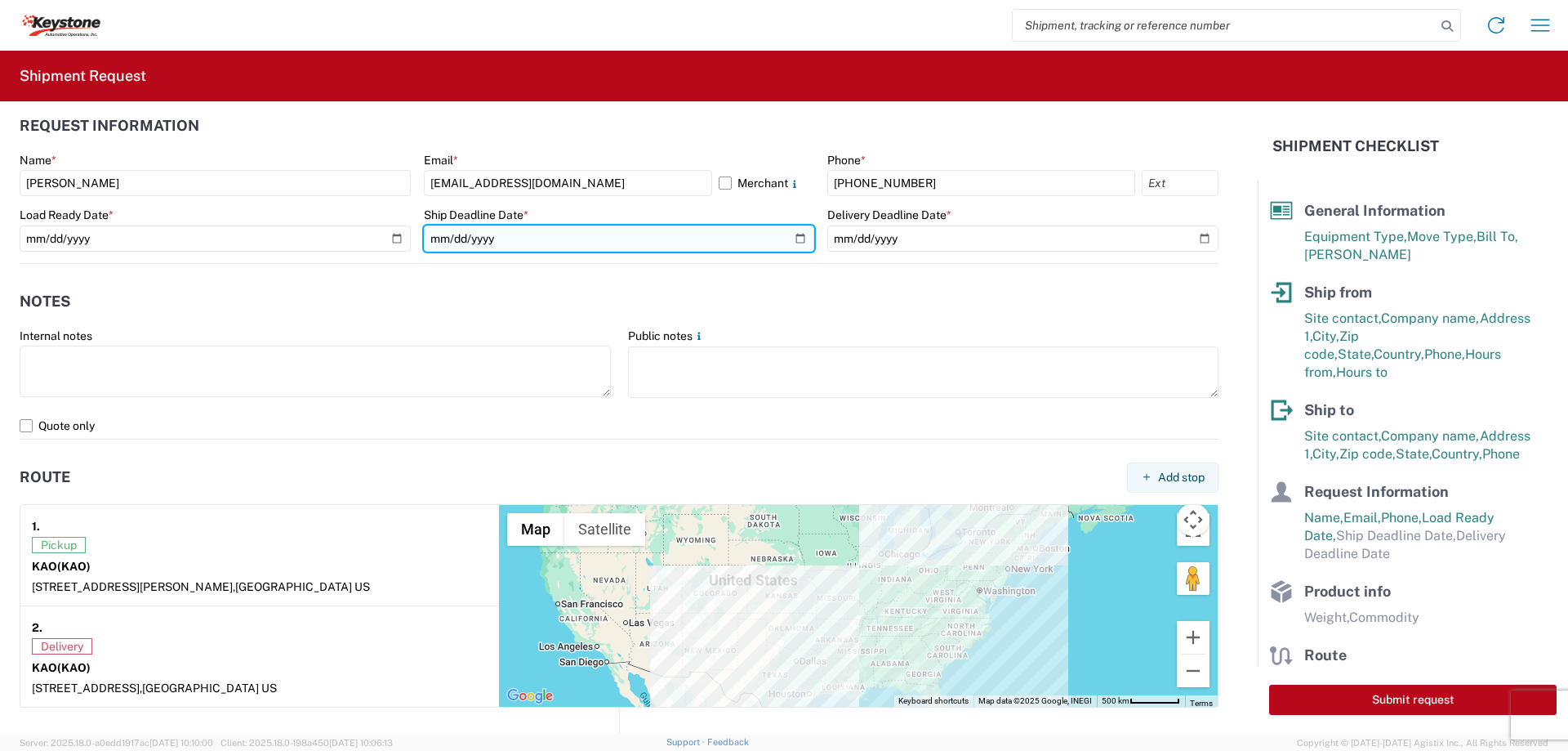
click at [796, 232] on input "date" at bounding box center [620, 239] width 392 height 26
type input "[DATE]"
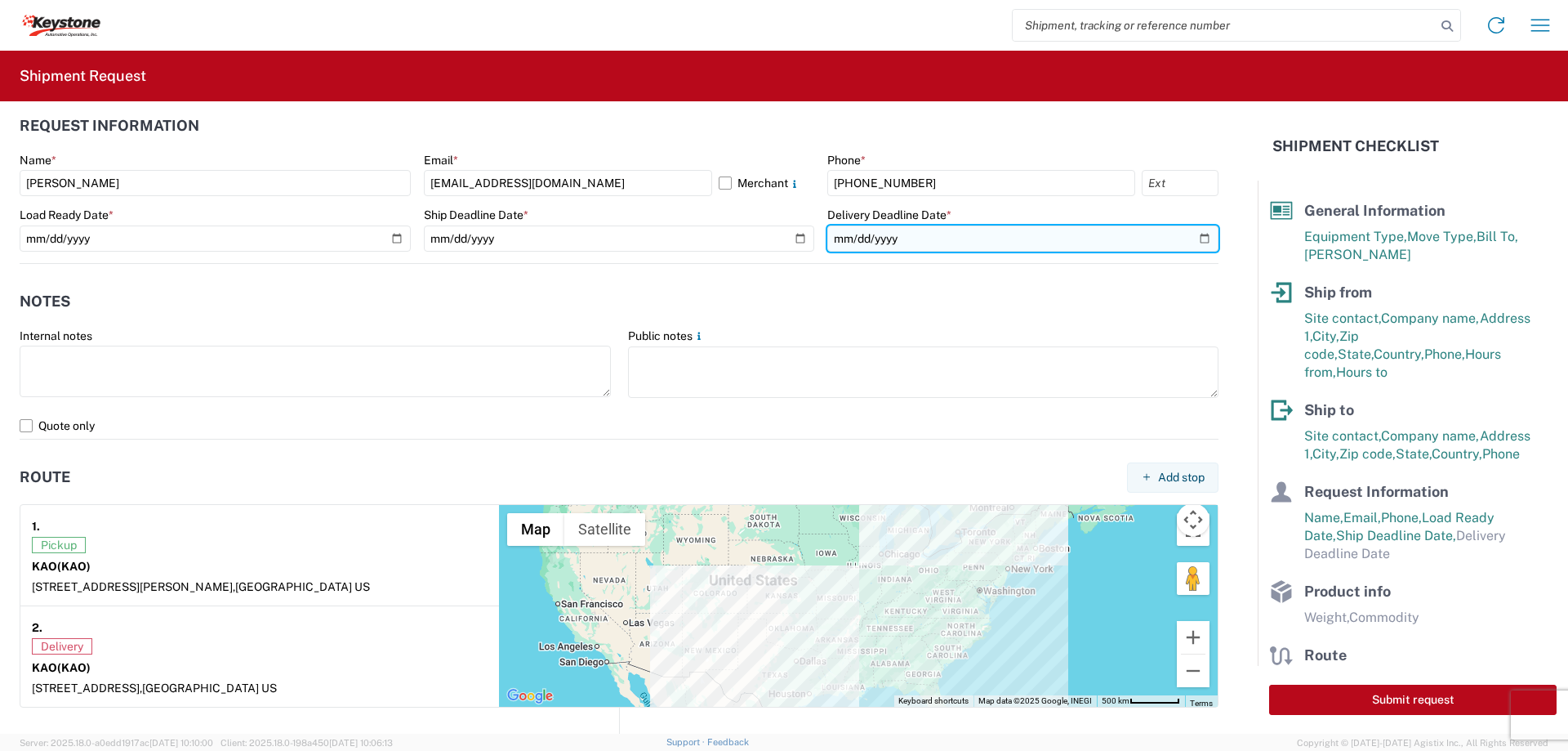
click at [1187, 235] on input "date" at bounding box center [1023, 239] width 392 height 26
type input "[DATE]"
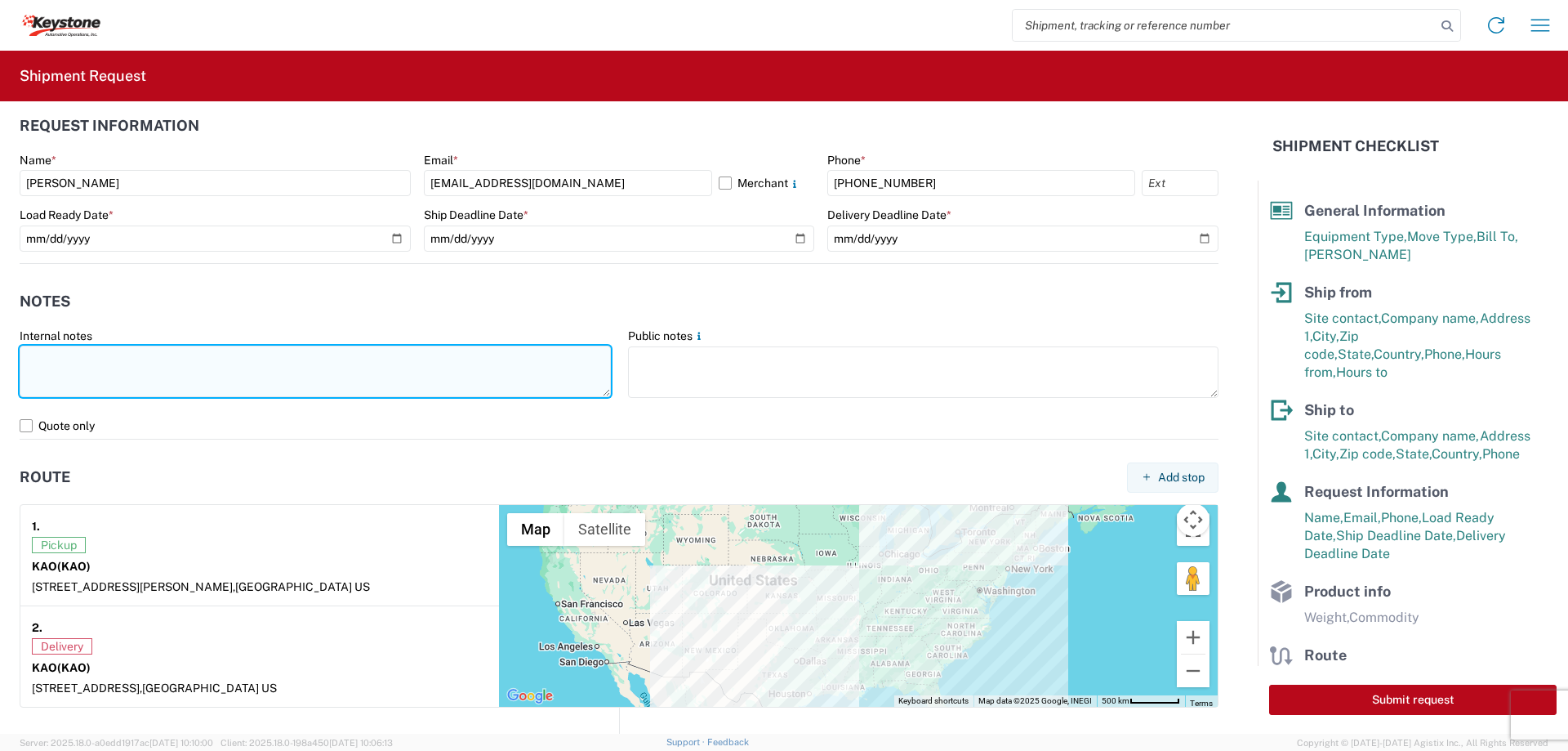
click at [189, 367] on textarea at bounding box center [315, 370] width 591 height 51
paste textarea "load # is 2087469"
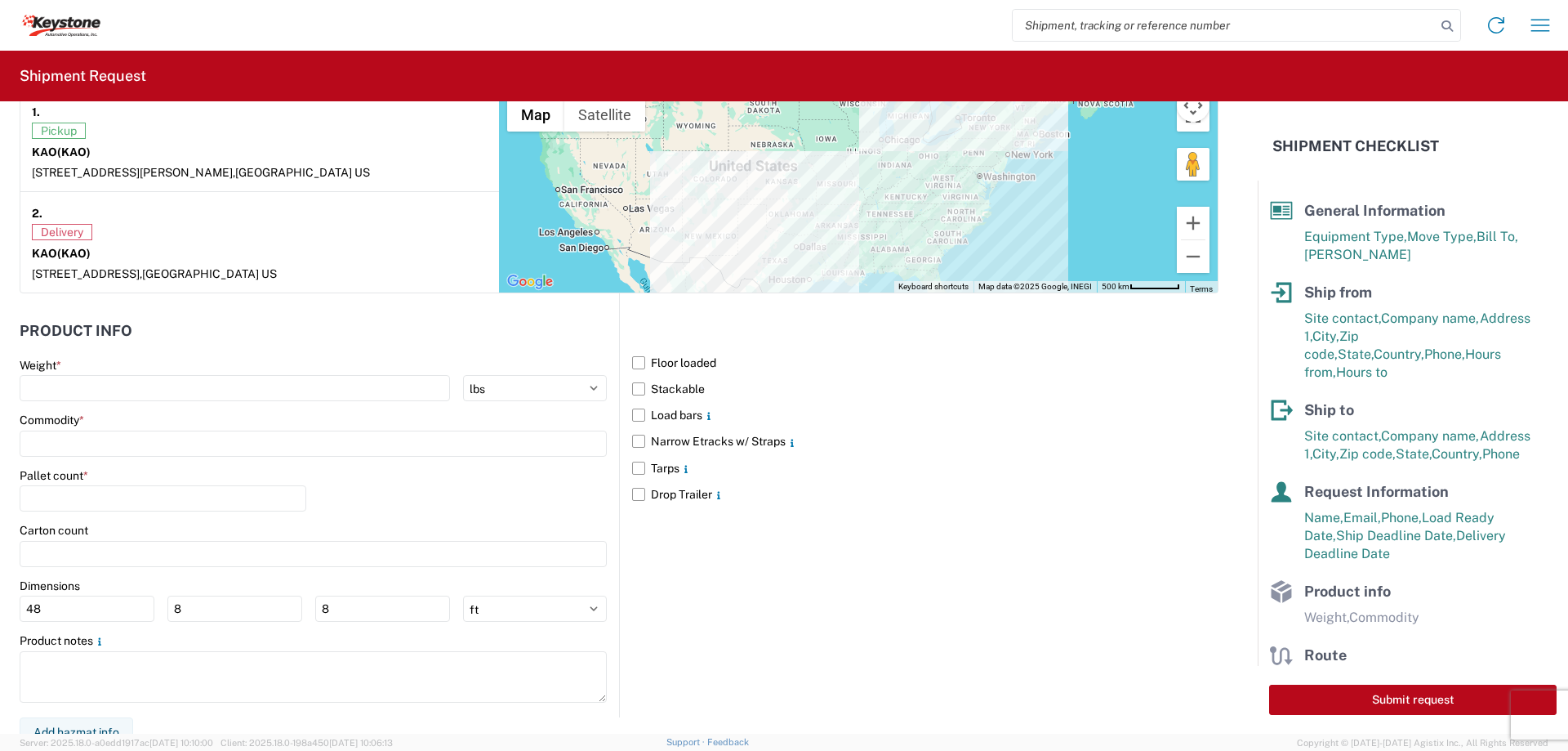
scroll to position [1327, 0]
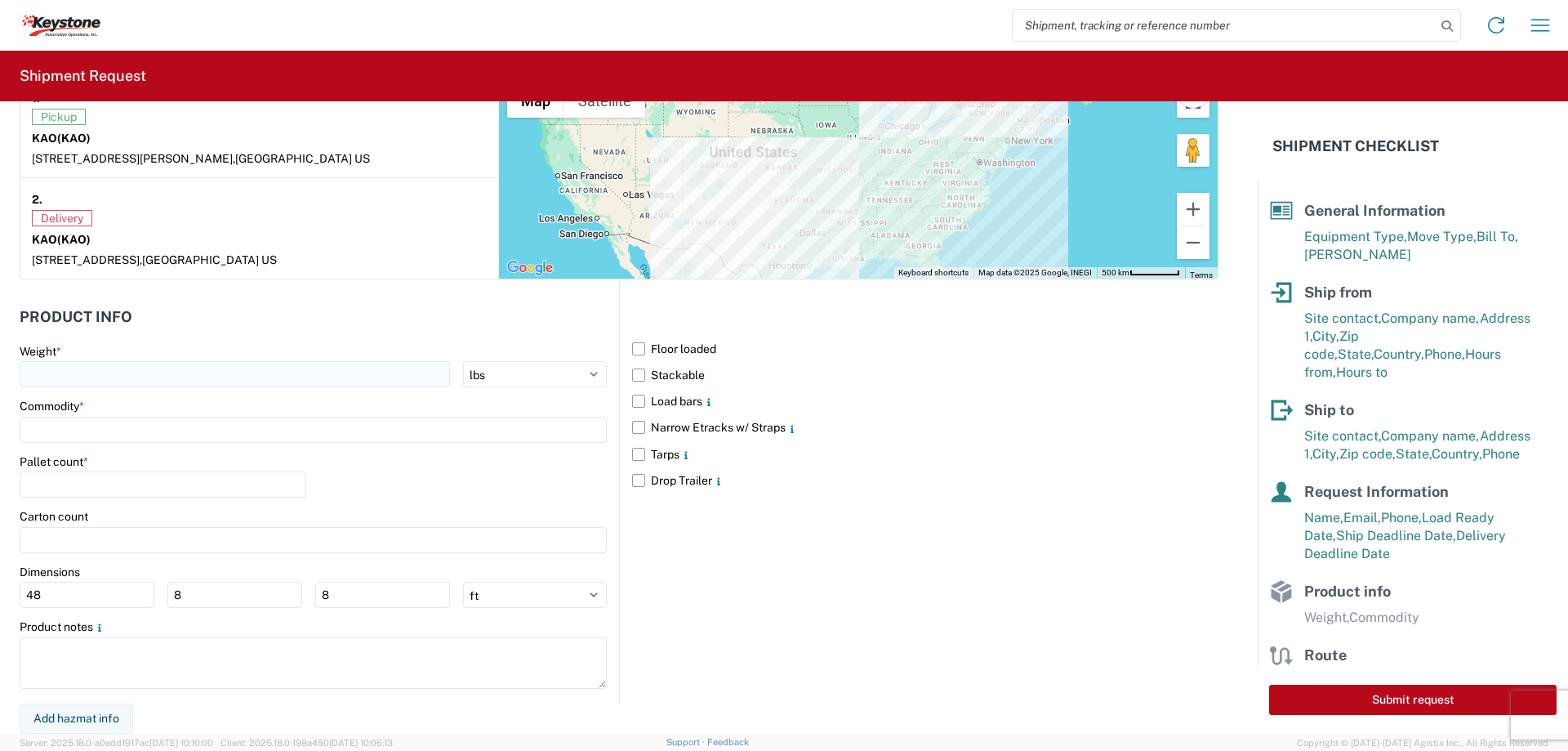
type textarea "Preplanned w/ R+L load # is 2087469"
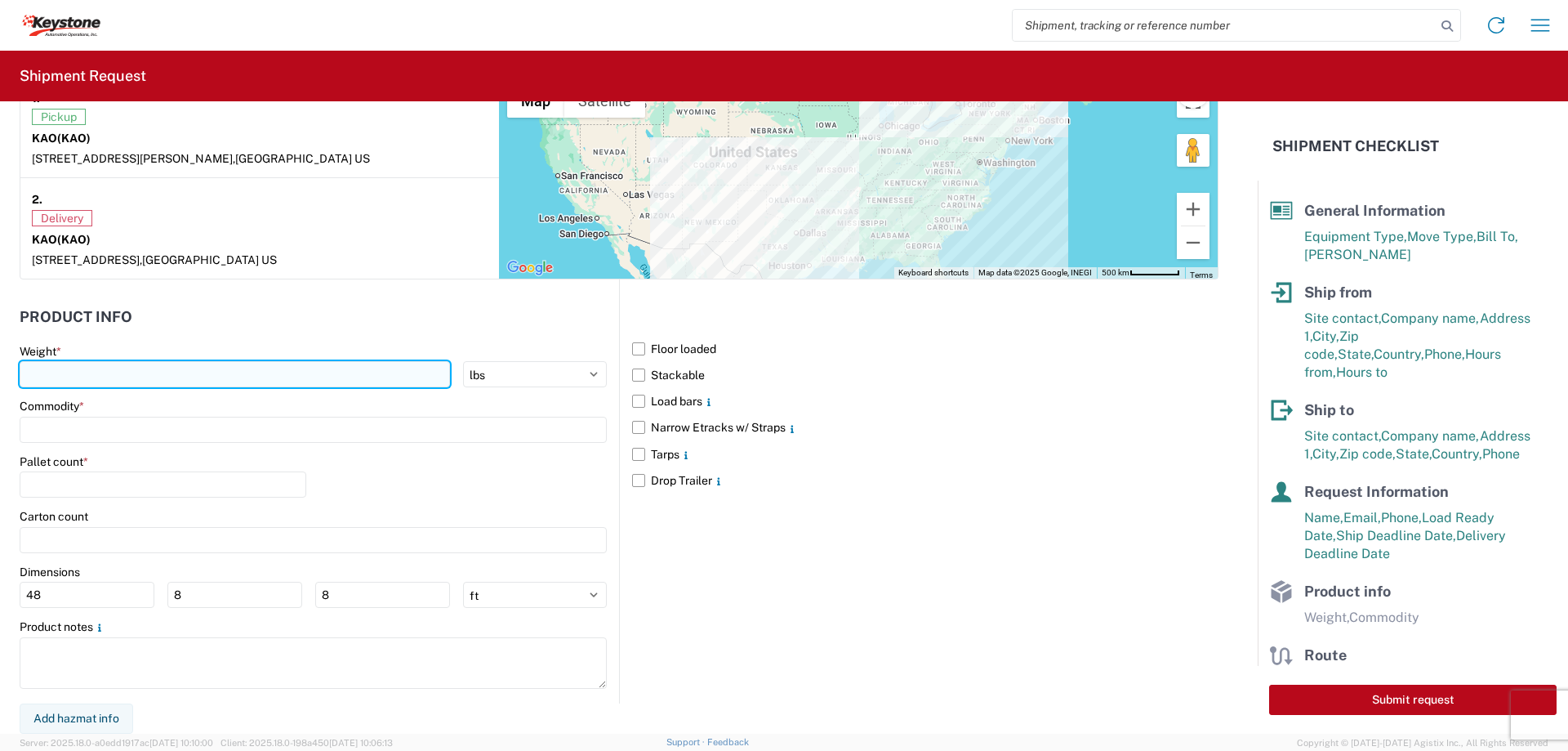
click at [31, 378] on input "number" at bounding box center [235, 374] width 431 height 26
type input "15000"
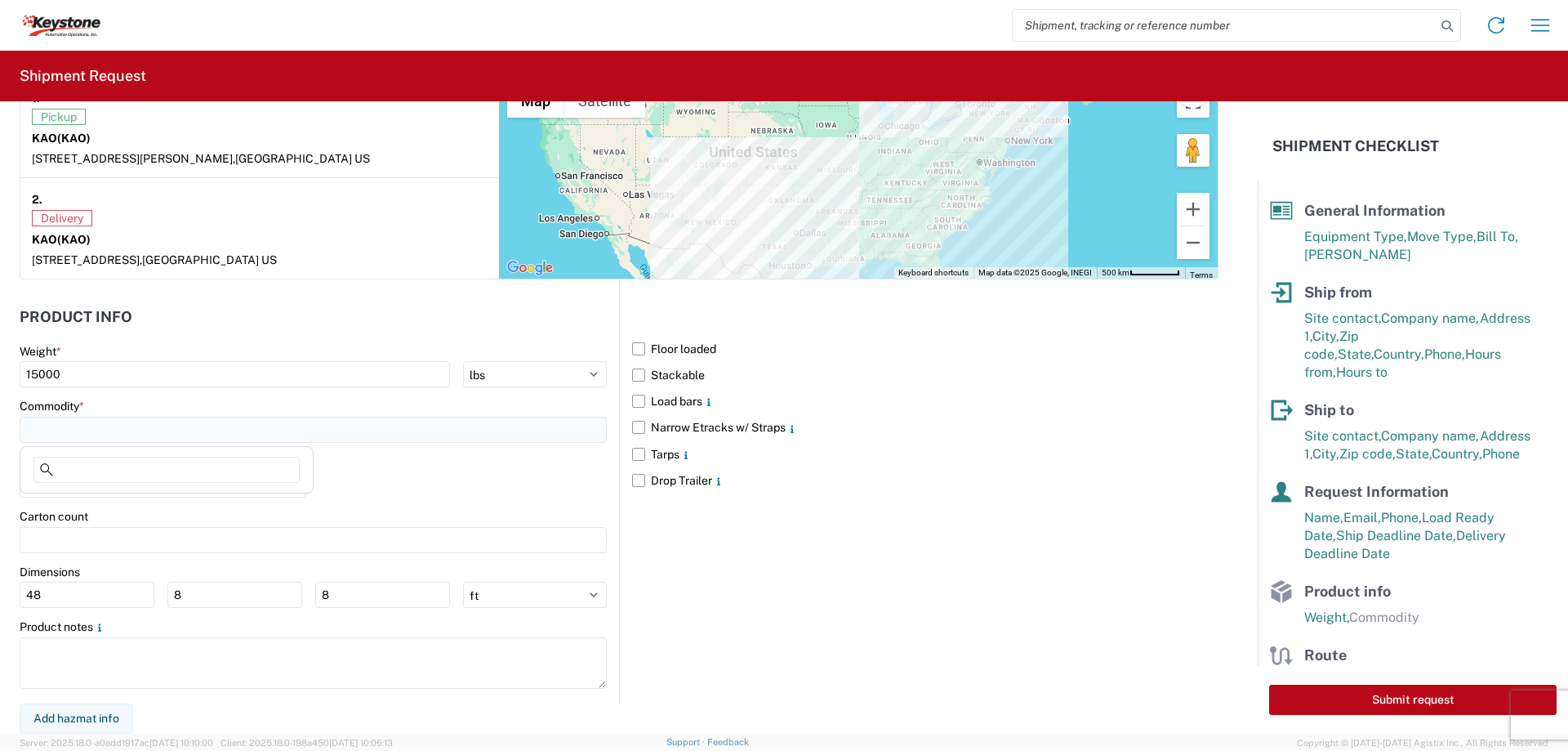
click at [93, 434] on input at bounding box center [313, 430] width 587 height 26
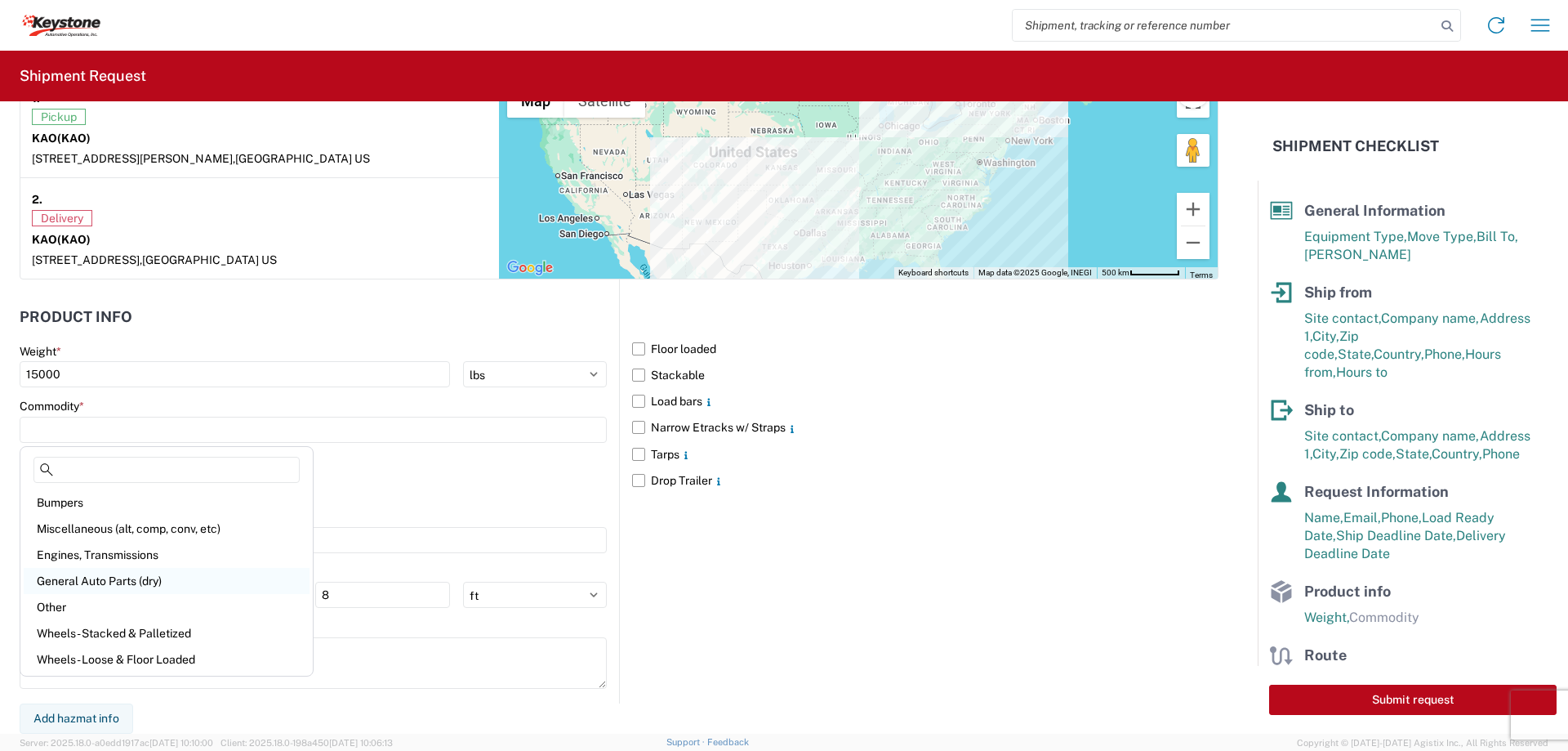
click at [75, 576] on div "General Auto Parts (dry)" at bounding box center [167, 581] width 286 height 26
type input "General Auto Parts (dry)"
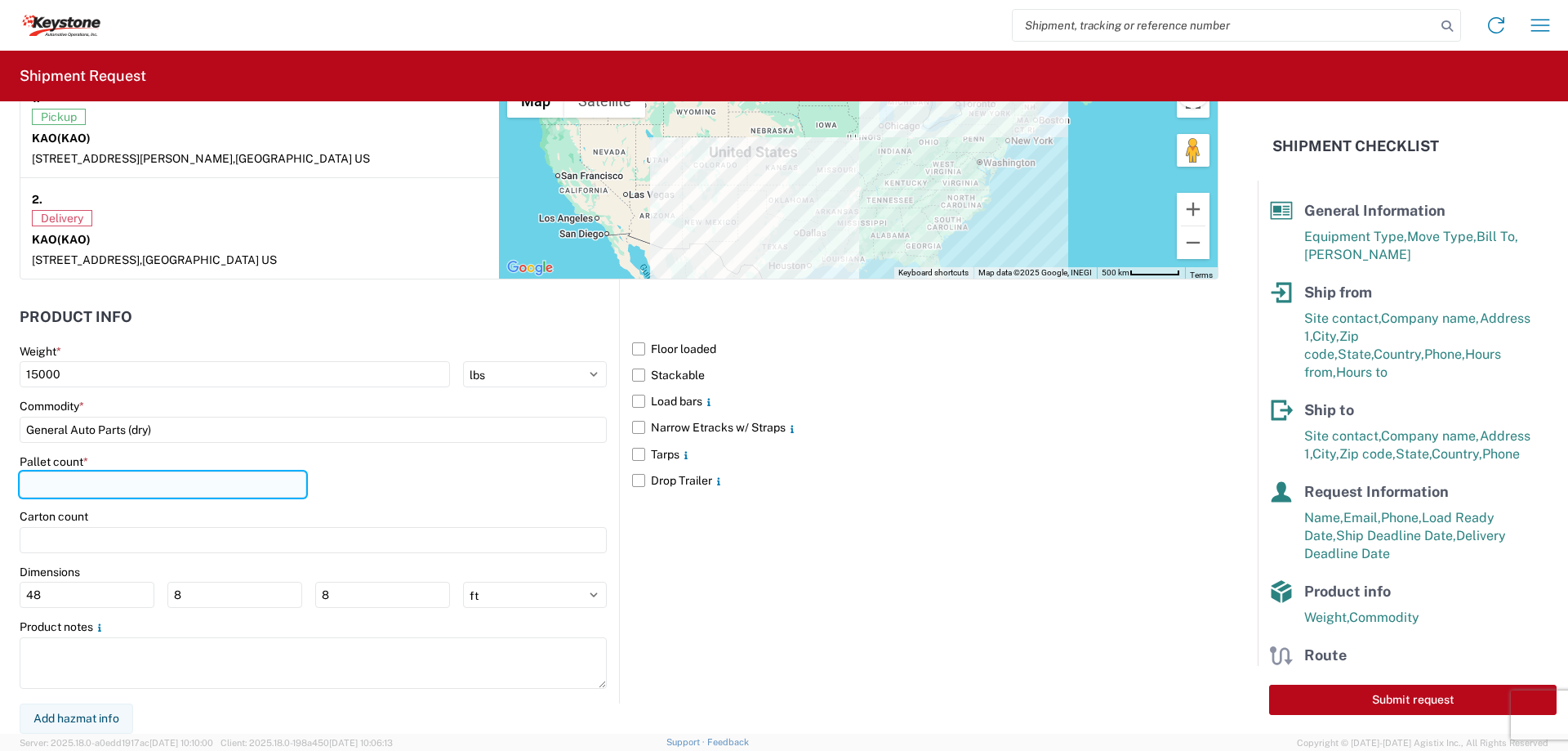
click at [66, 477] on input "number" at bounding box center [162, 485] width 287 height 26
type input "24"
click at [640, 424] on label "Narrow Etracks w/ Straps" at bounding box center [925, 427] width 586 height 26
click at [0, 0] on input "Narrow Etracks w/ Straps" at bounding box center [0, 0] width 0 height 0
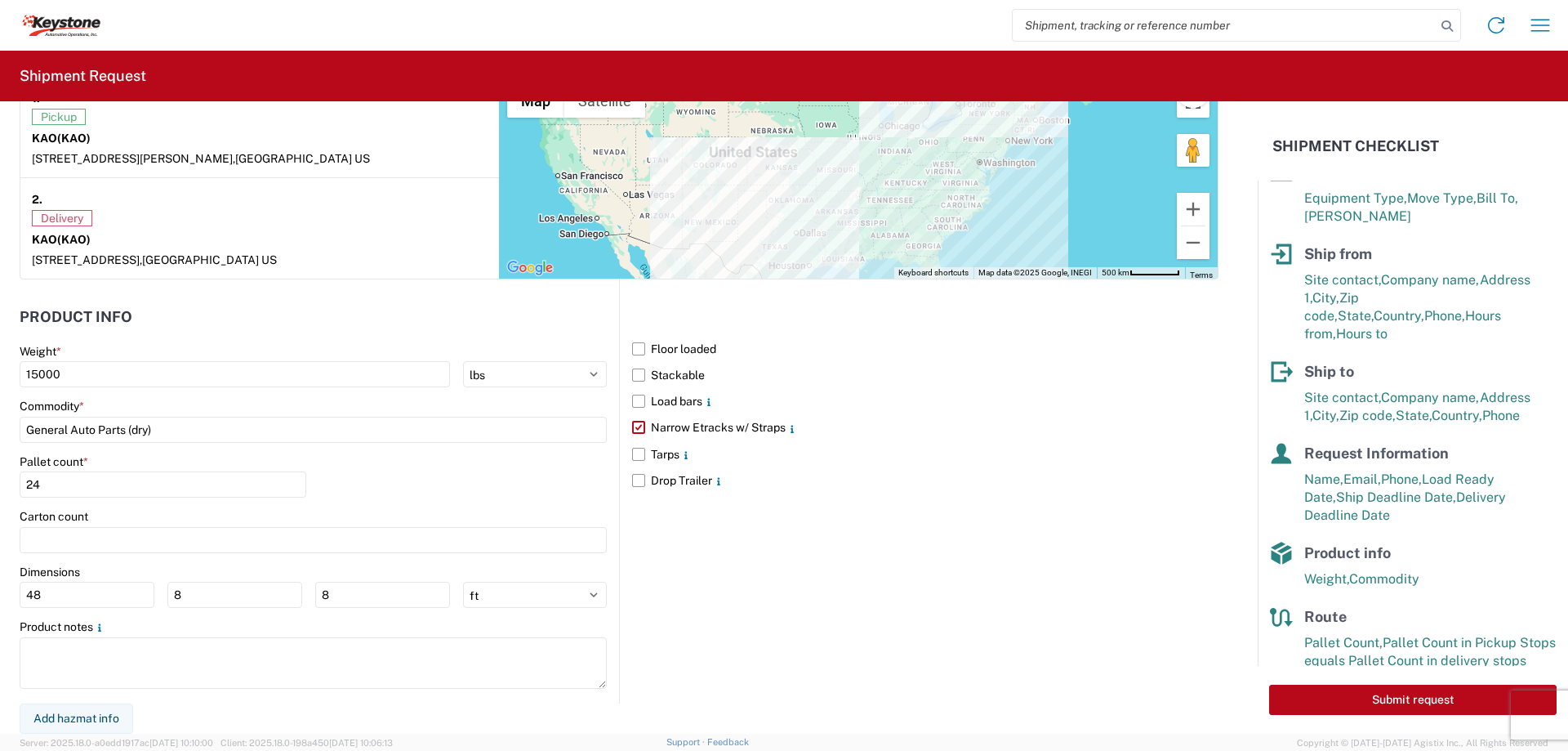
scroll to position [59, 0]
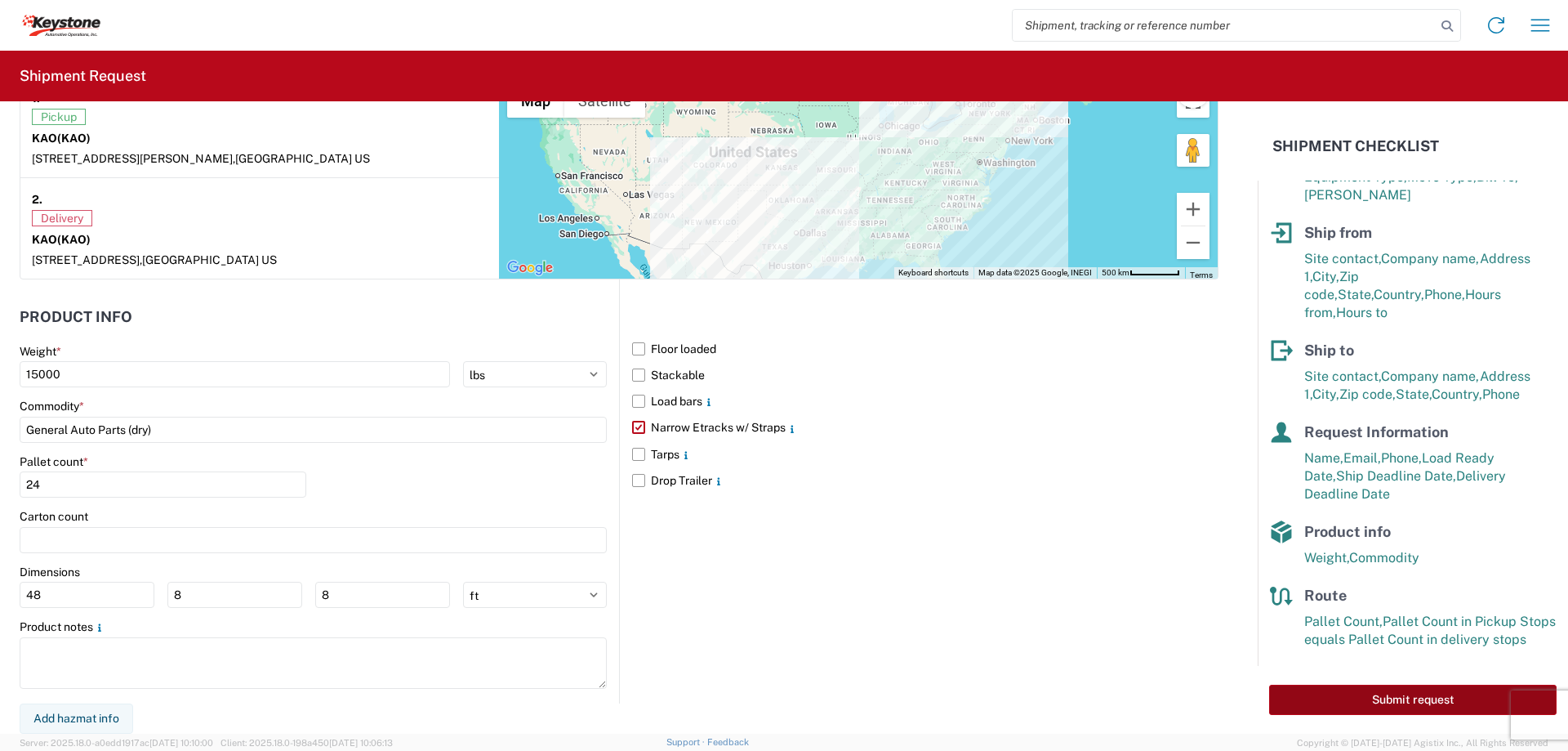
click at [1410, 698] on button "Submit request" at bounding box center [1413, 700] width 288 height 31
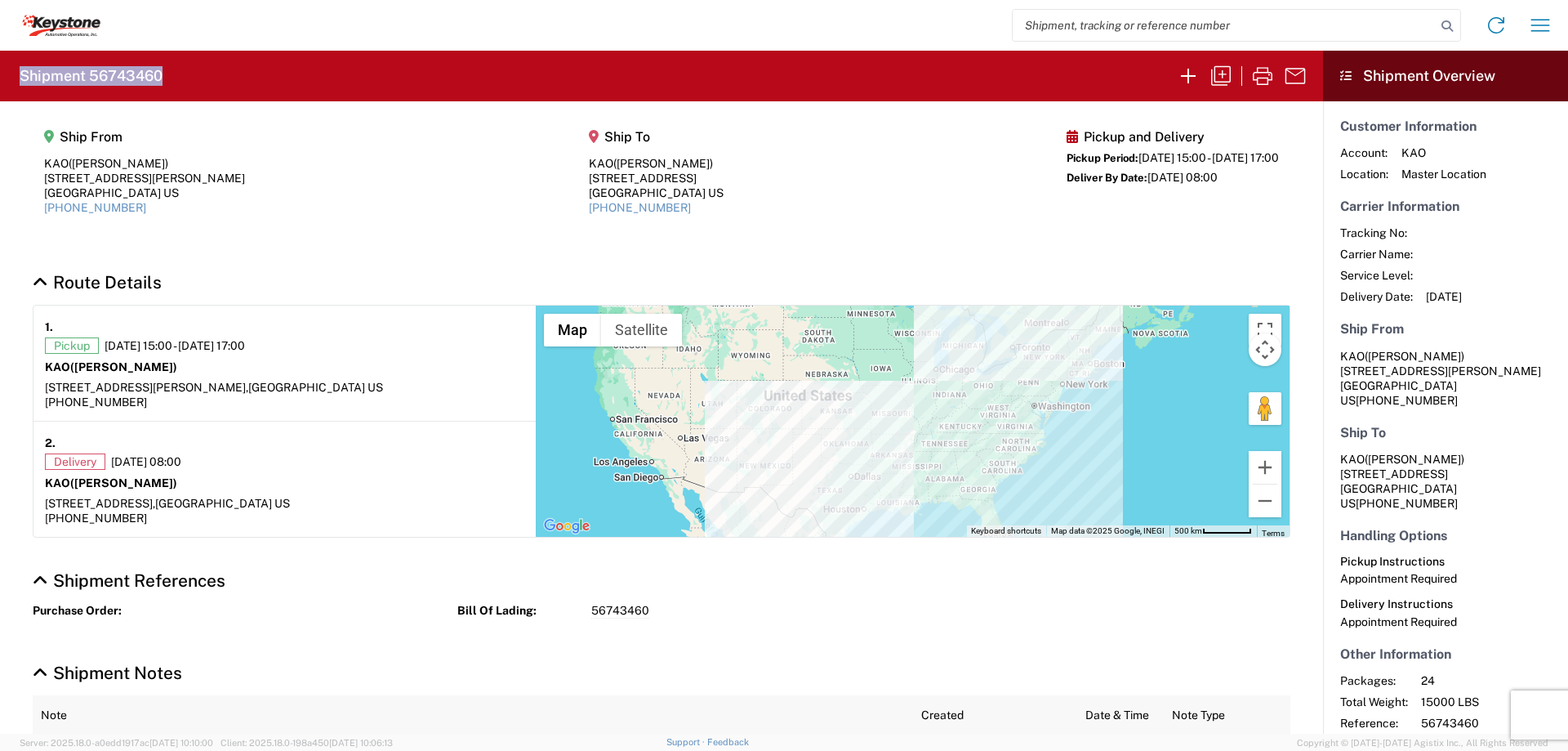
drag, startPoint x: 212, startPoint y: 84, endPoint x: 0, endPoint y: 85, distance: 212.0
click at [9, 74] on agx-form-header "Shipment 56743460" at bounding box center [662, 76] width 1323 height 51
copy h2 "Shipment 56743460"
